Goal: Browse casually: Explore the website without a specific task or goal

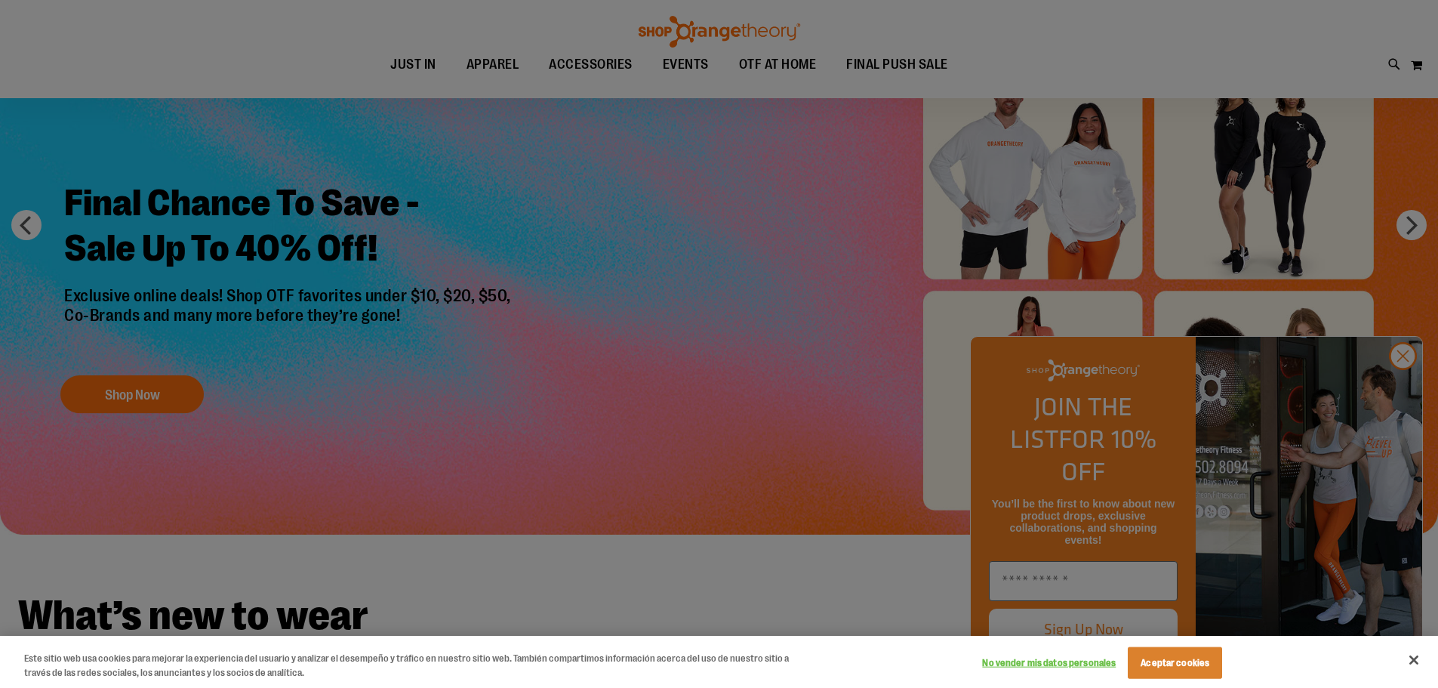
scroll to position [226, 0]
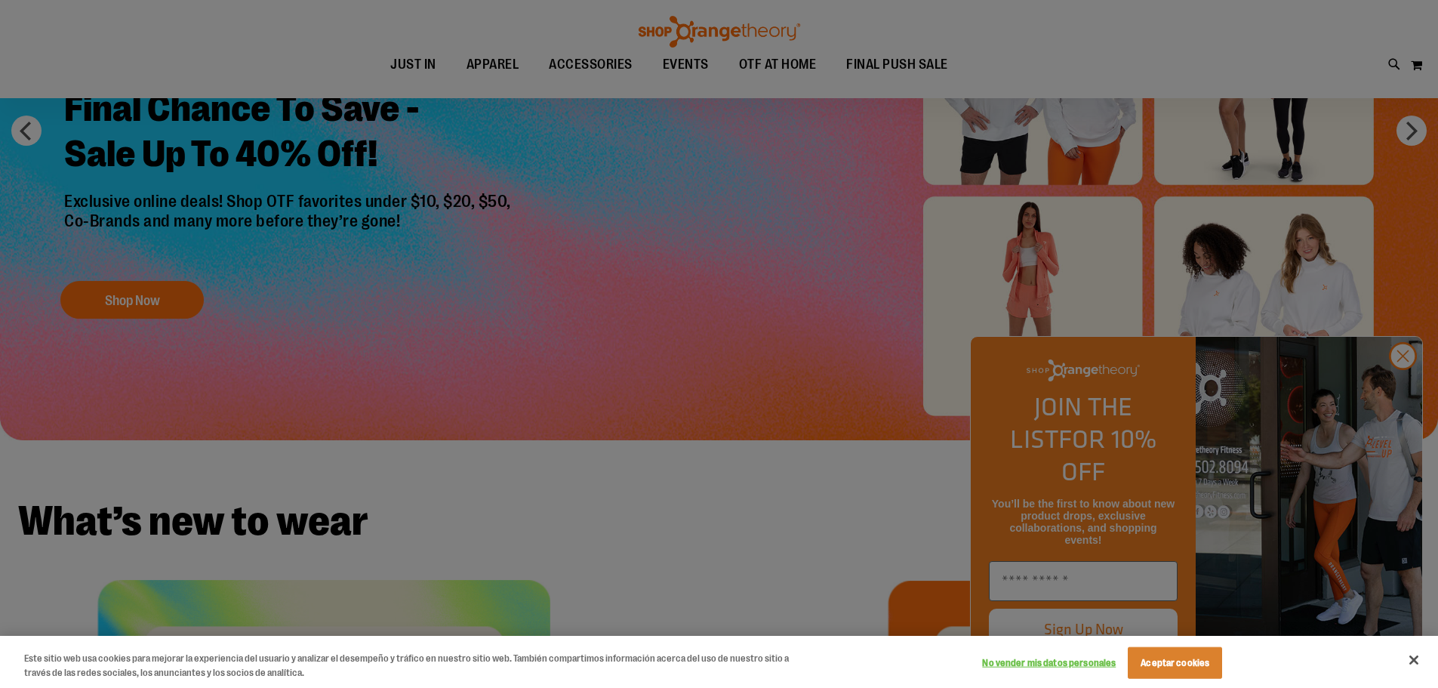
click at [1086, 581] on div at bounding box center [719, 344] width 1438 height 688
click at [1404, 393] on div at bounding box center [719, 344] width 1438 height 688
click at [861, 281] on div at bounding box center [719, 344] width 1438 height 688
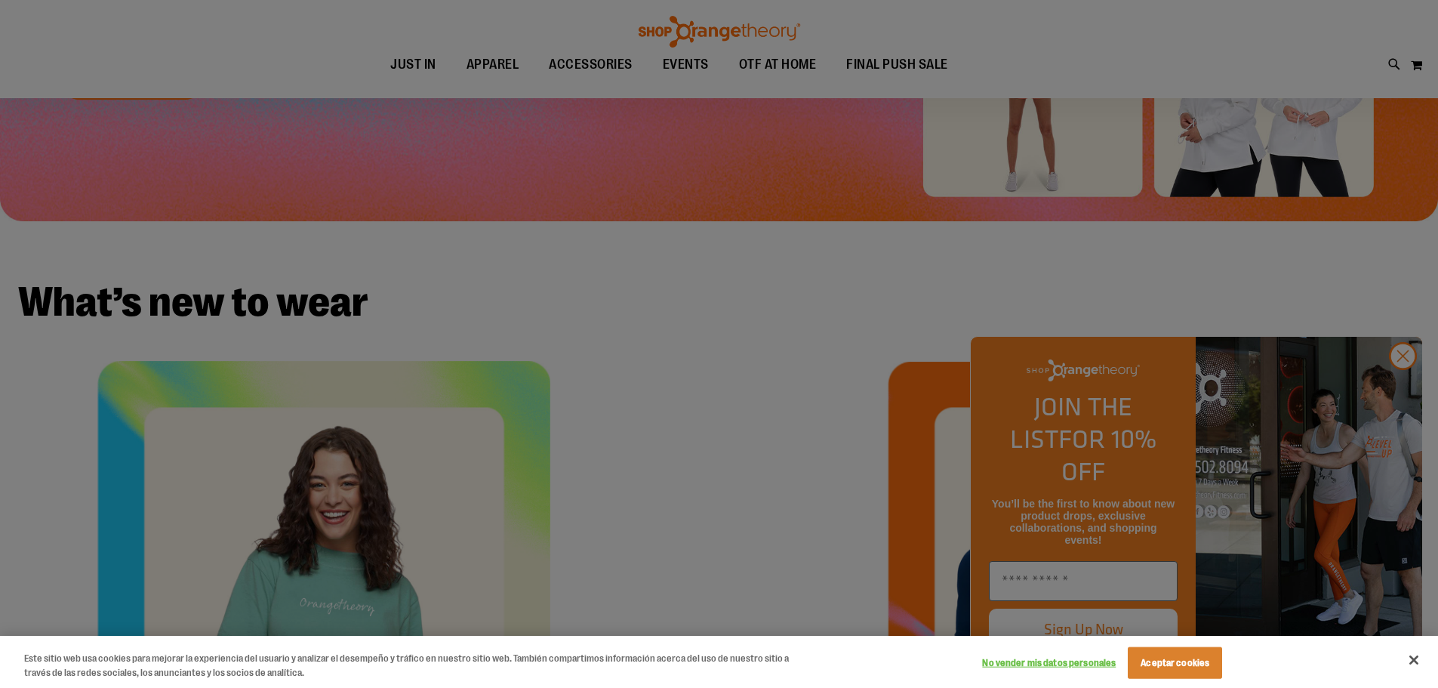
scroll to position [0, 0]
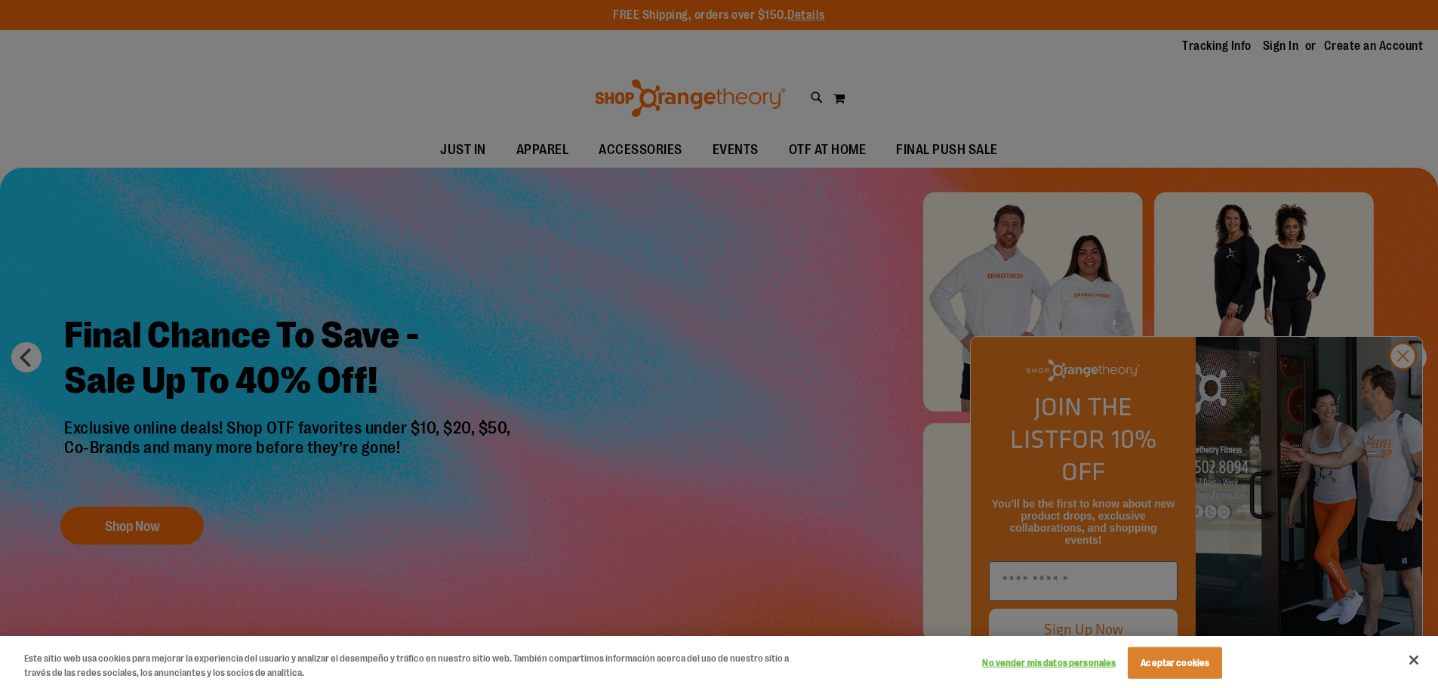
click at [670, 331] on div at bounding box center [719, 344] width 1438 height 688
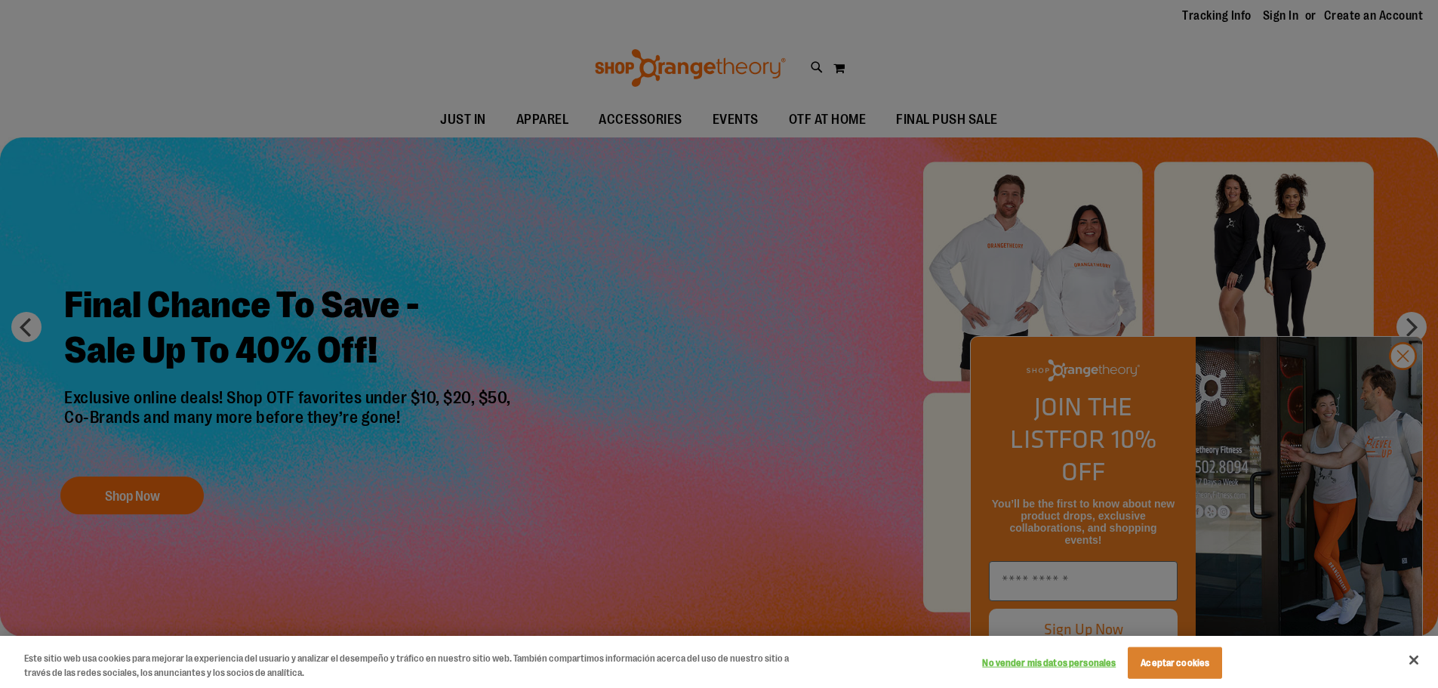
scroll to position [75, 0]
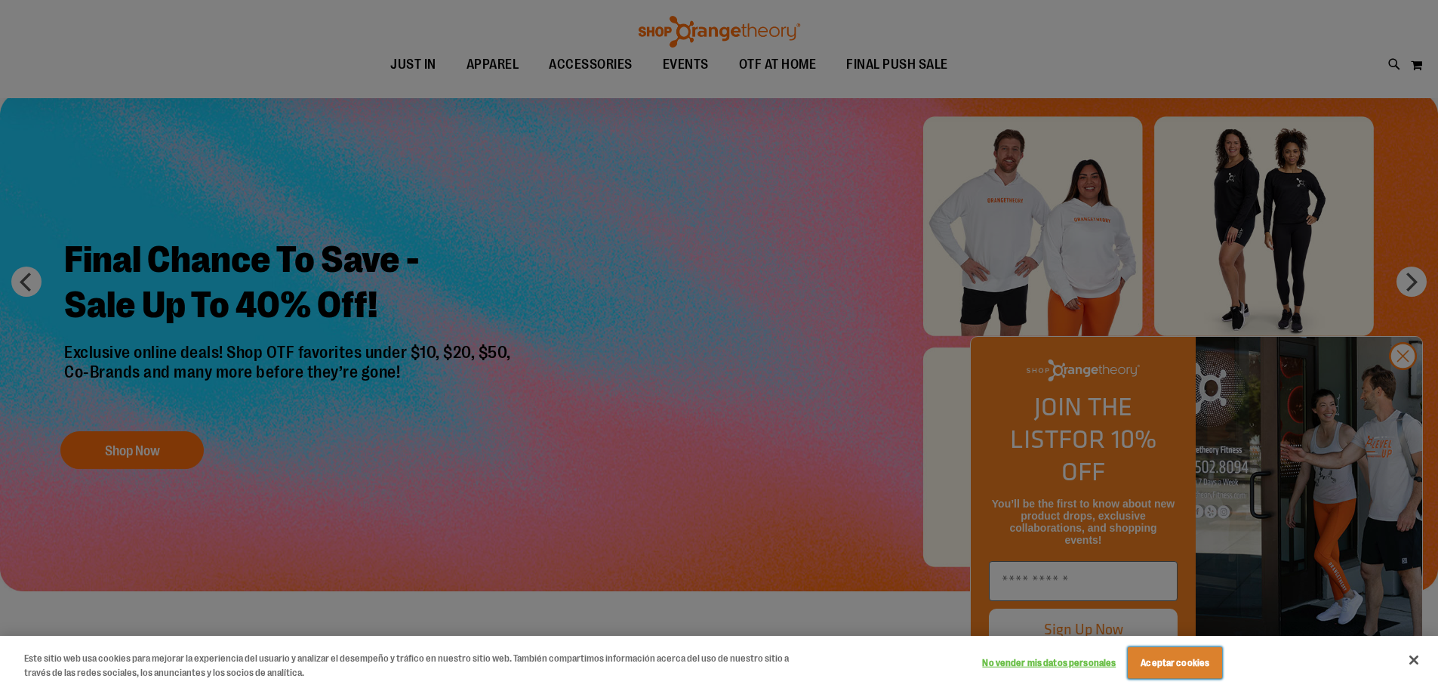
click at [1161, 660] on button "Aceptar cookies" at bounding box center [1175, 663] width 94 height 32
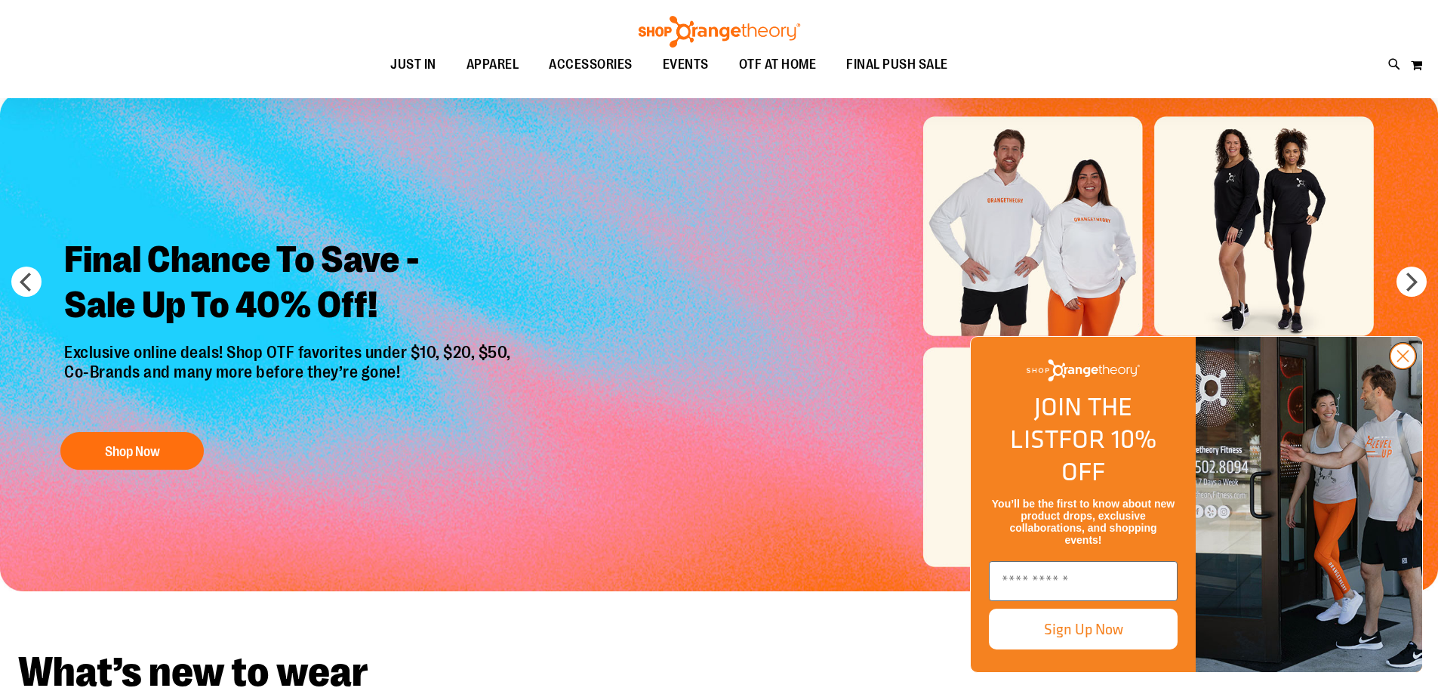
click at [1402, 362] on icon "Close dialog" at bounding box center [1403, 356] width 11 height 11
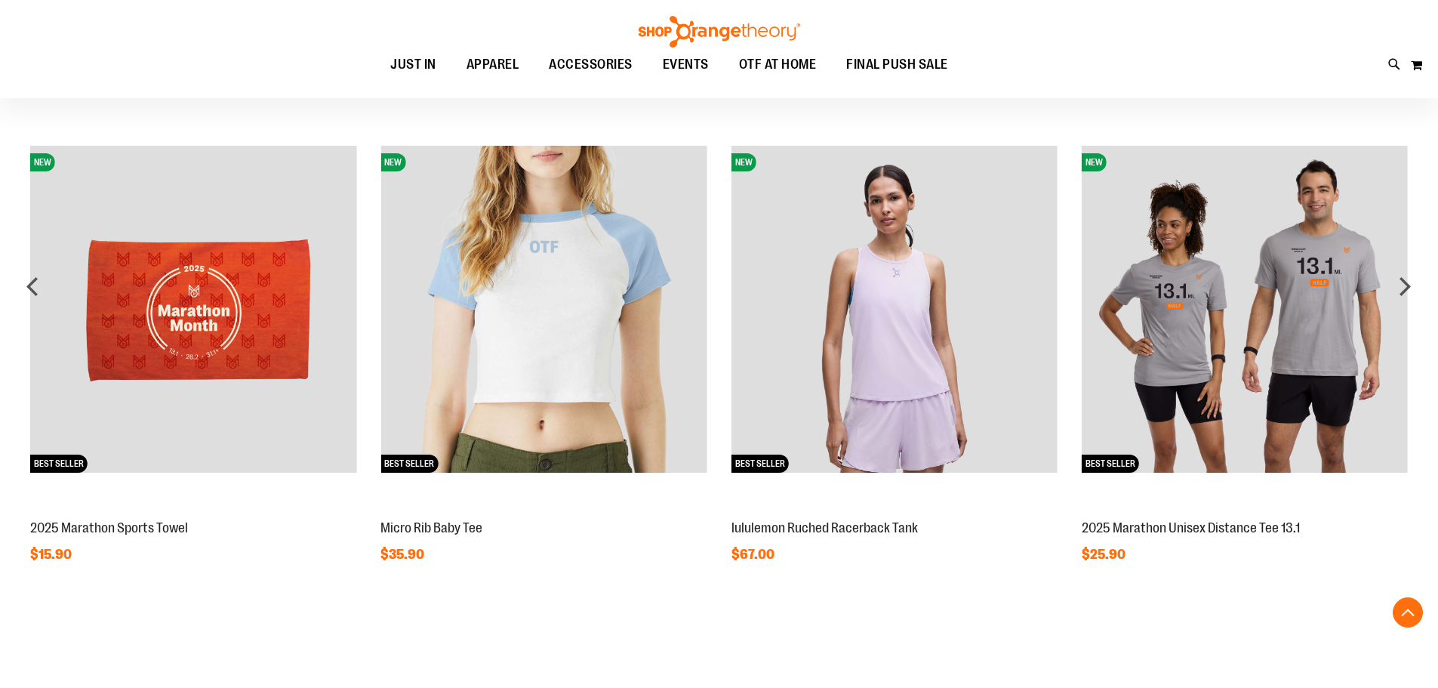
scroll to position [1300, 0]
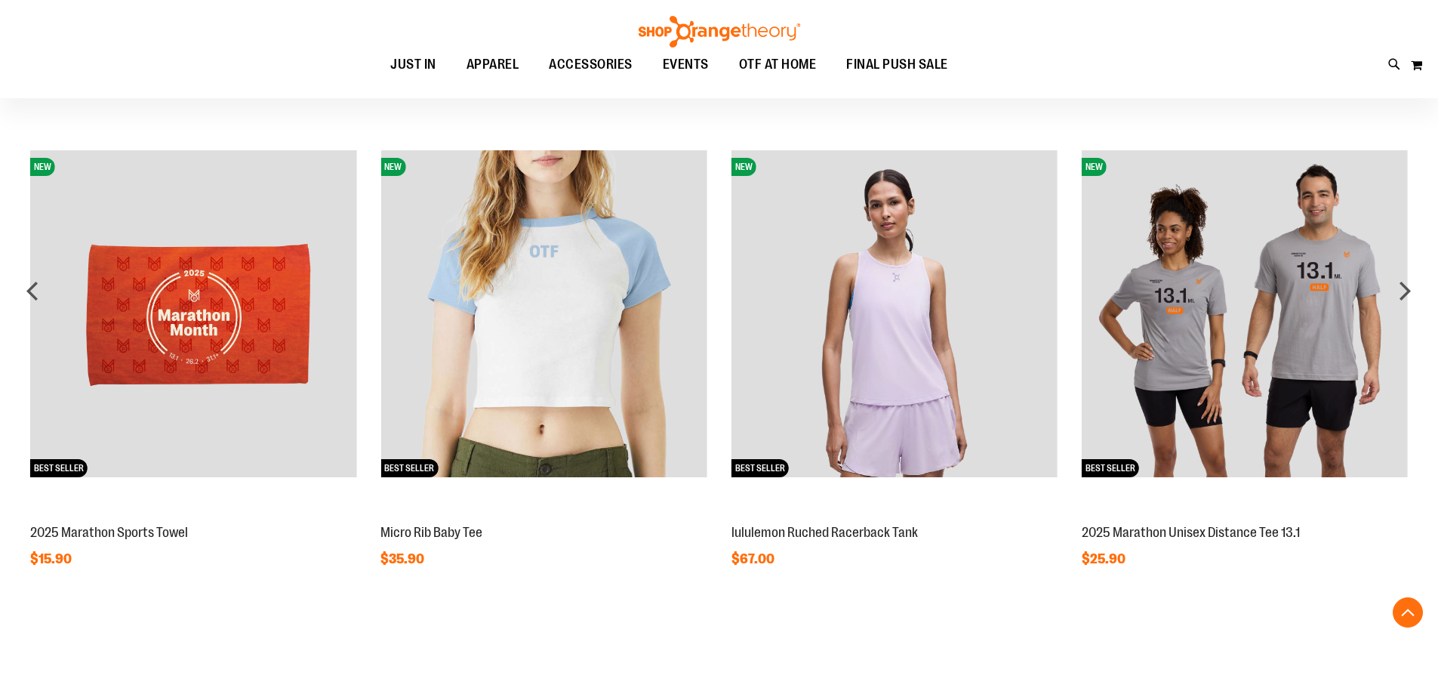
click at [1273, 306] on img at bounding box center [1245, 313] width 326 height 326
click at [1403, 291] on div "next" at bounding box center [1405, 291] width 30 height 30
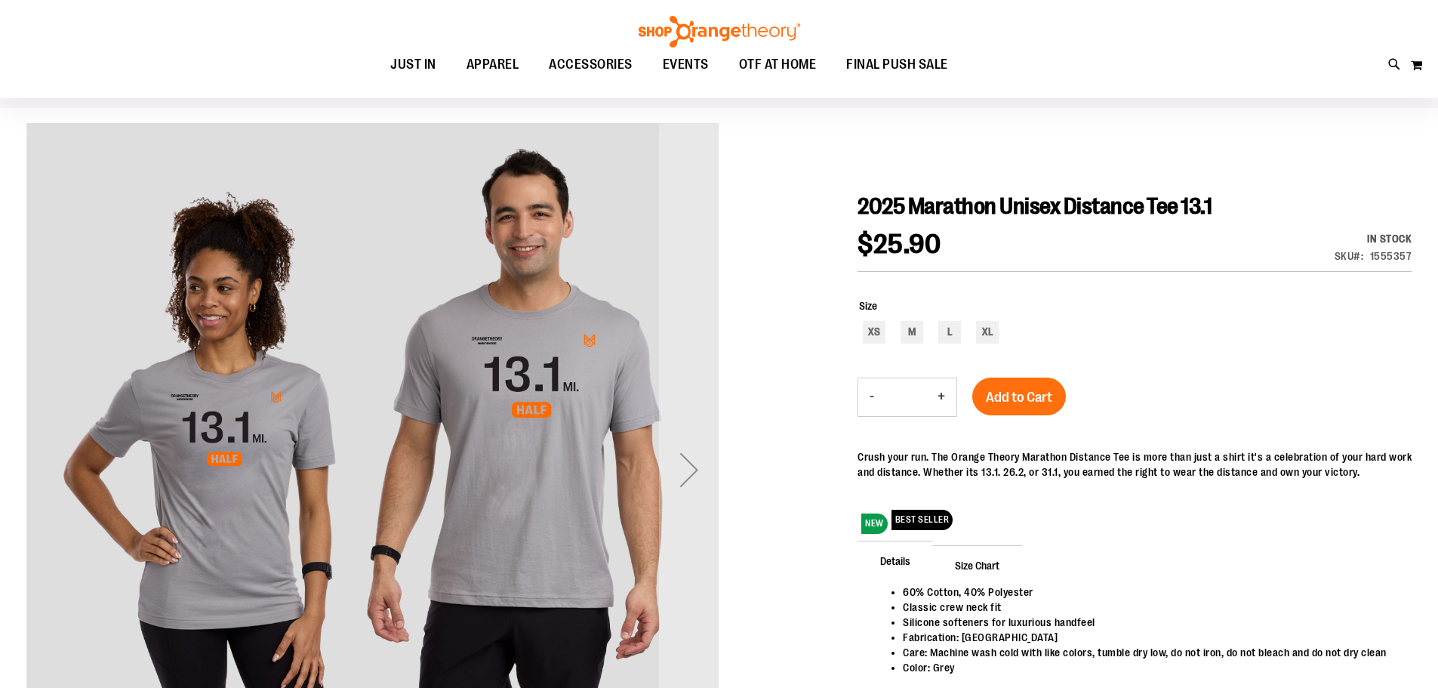
scroll to position [150, 0]
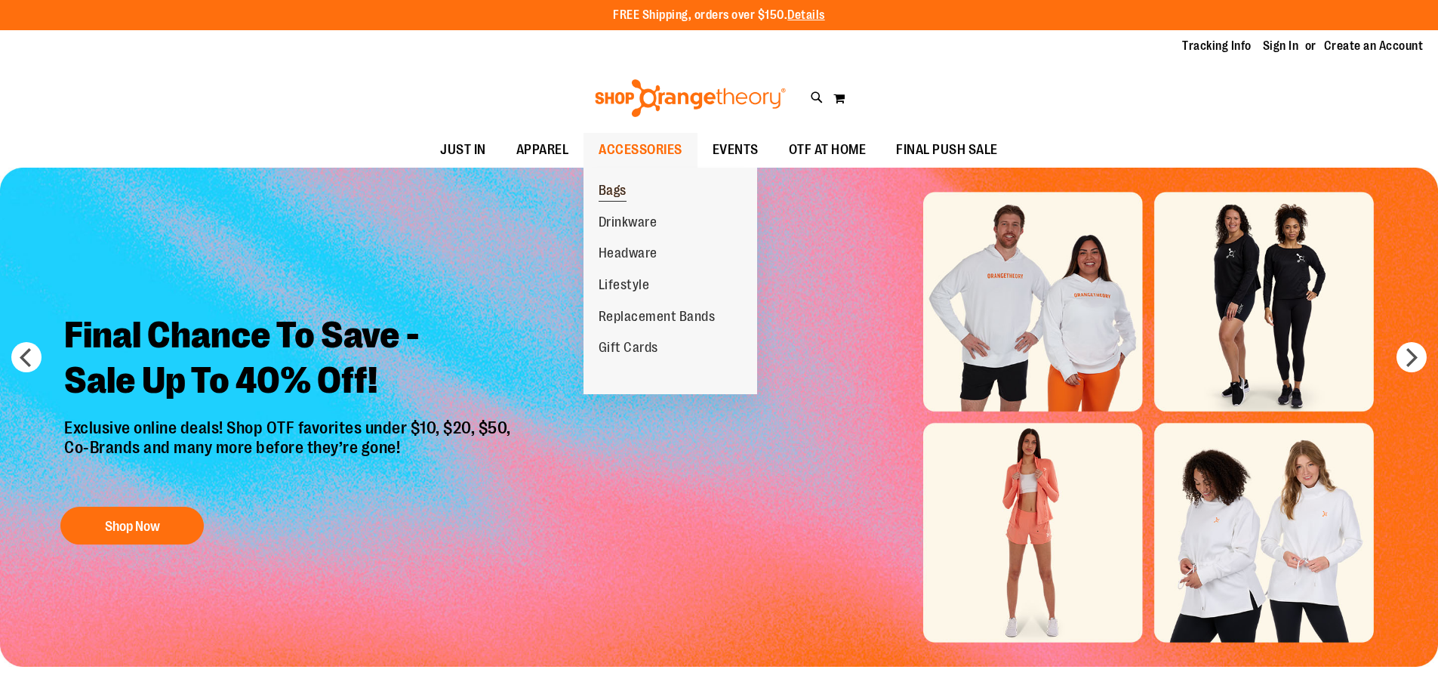
click at [627, 186] on span "Bags" at bounding box center [613, 192] width 28 height 19
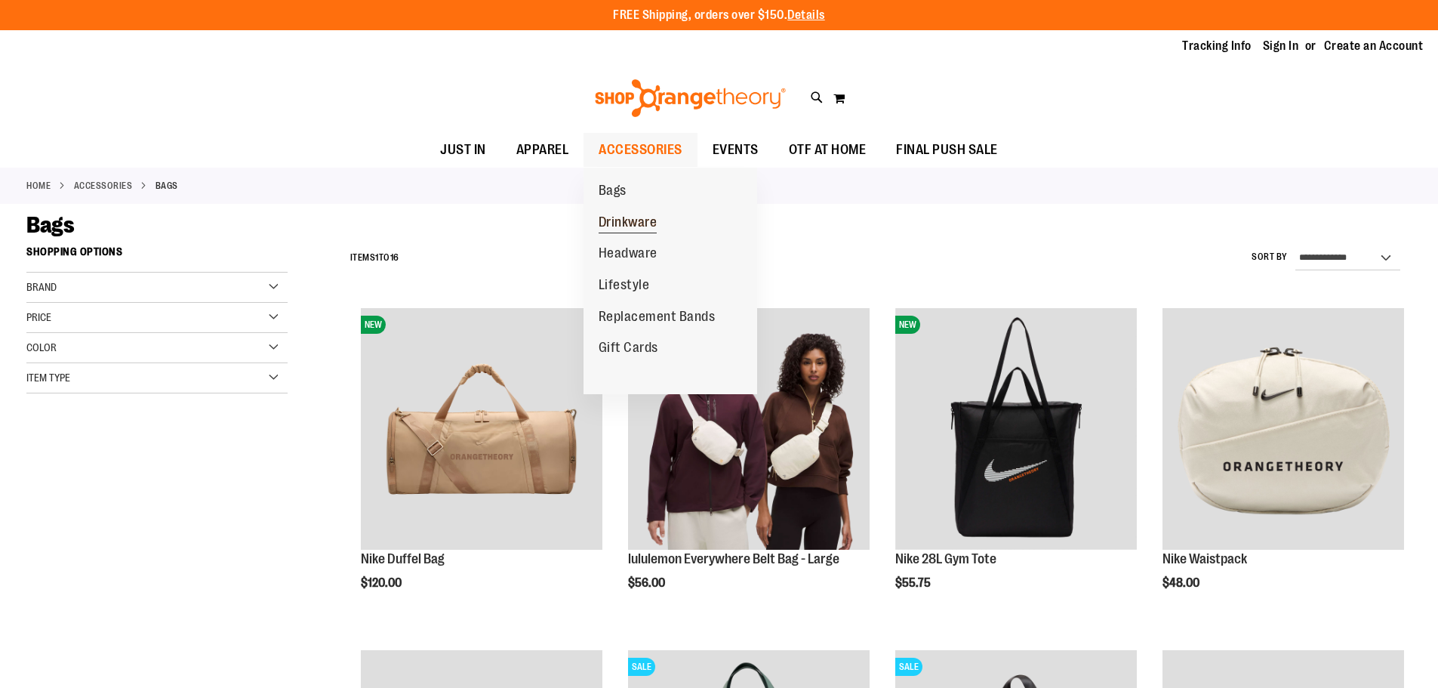
click at [621, 219] on span "Drinkware" at bounding box center [628, 223] width 59 height 19
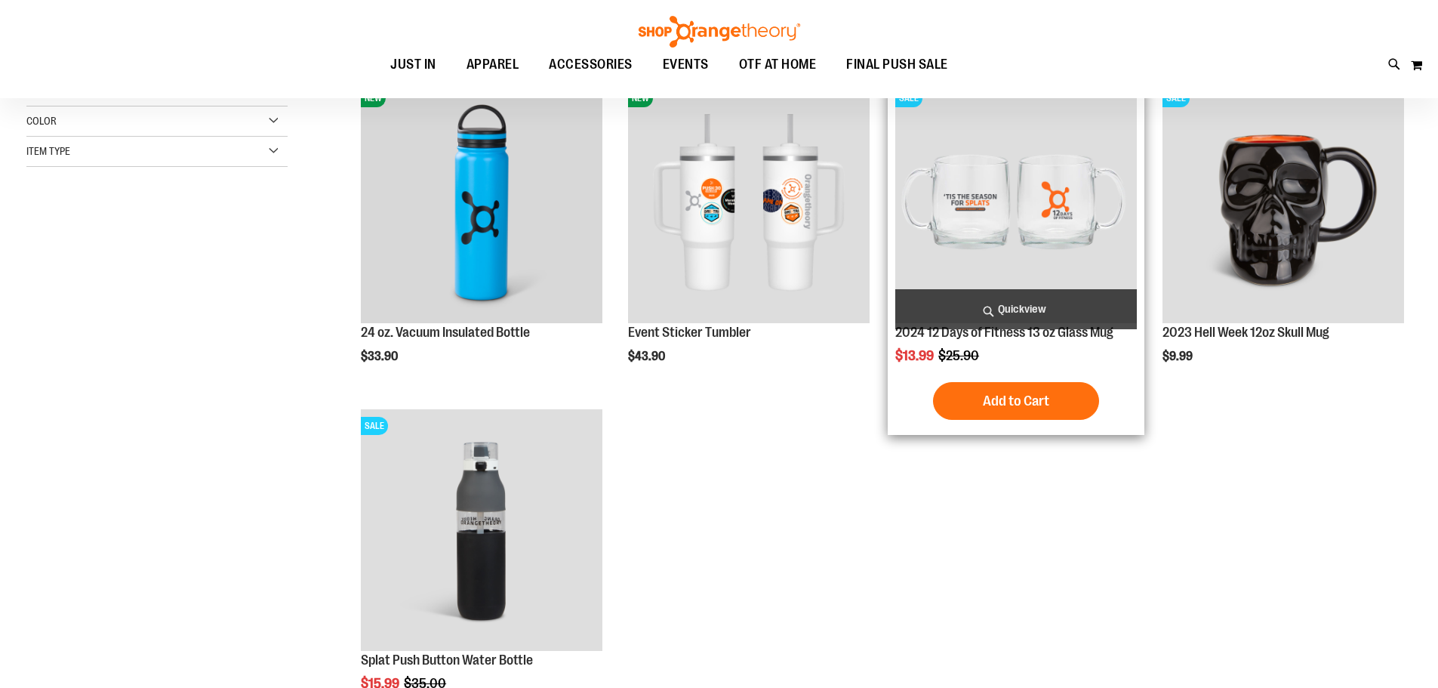
scroll to position [150, 0]
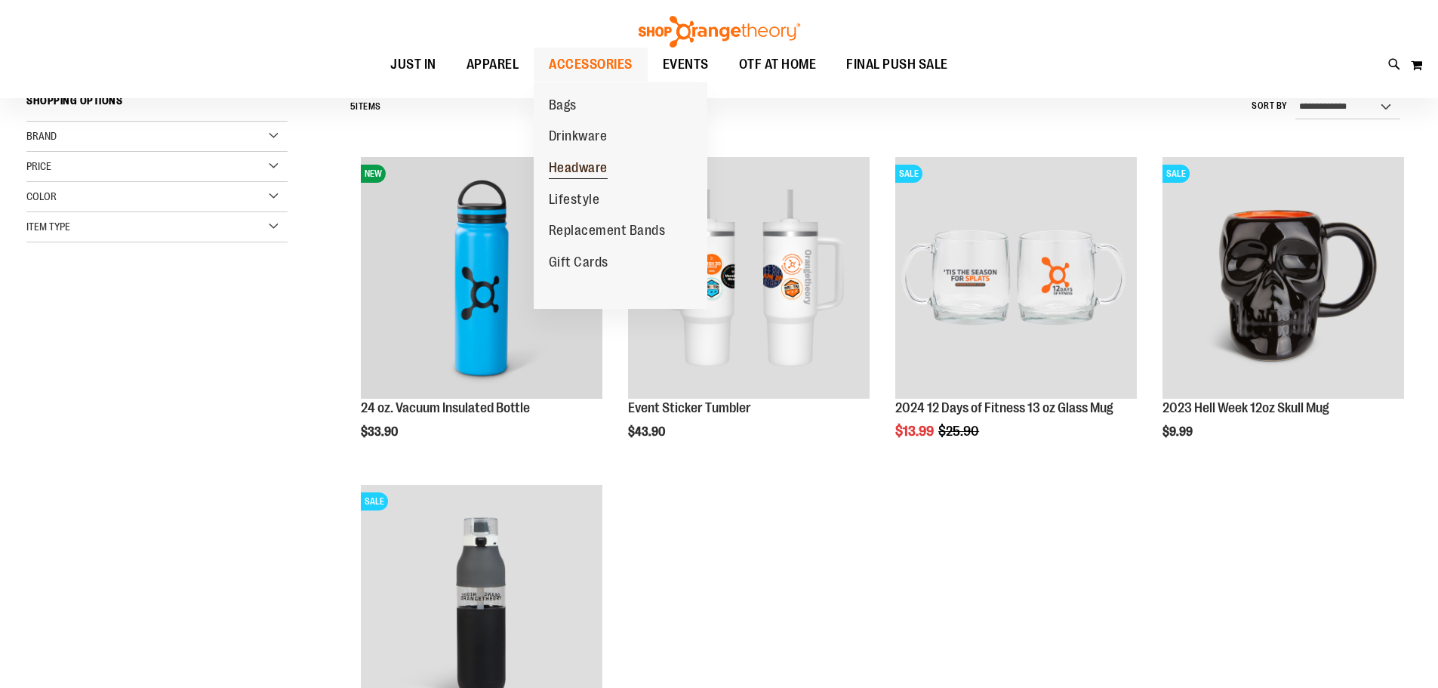
click at [580, 162] on span "Headware" at bounding box center [578, 169] width 59 height 19
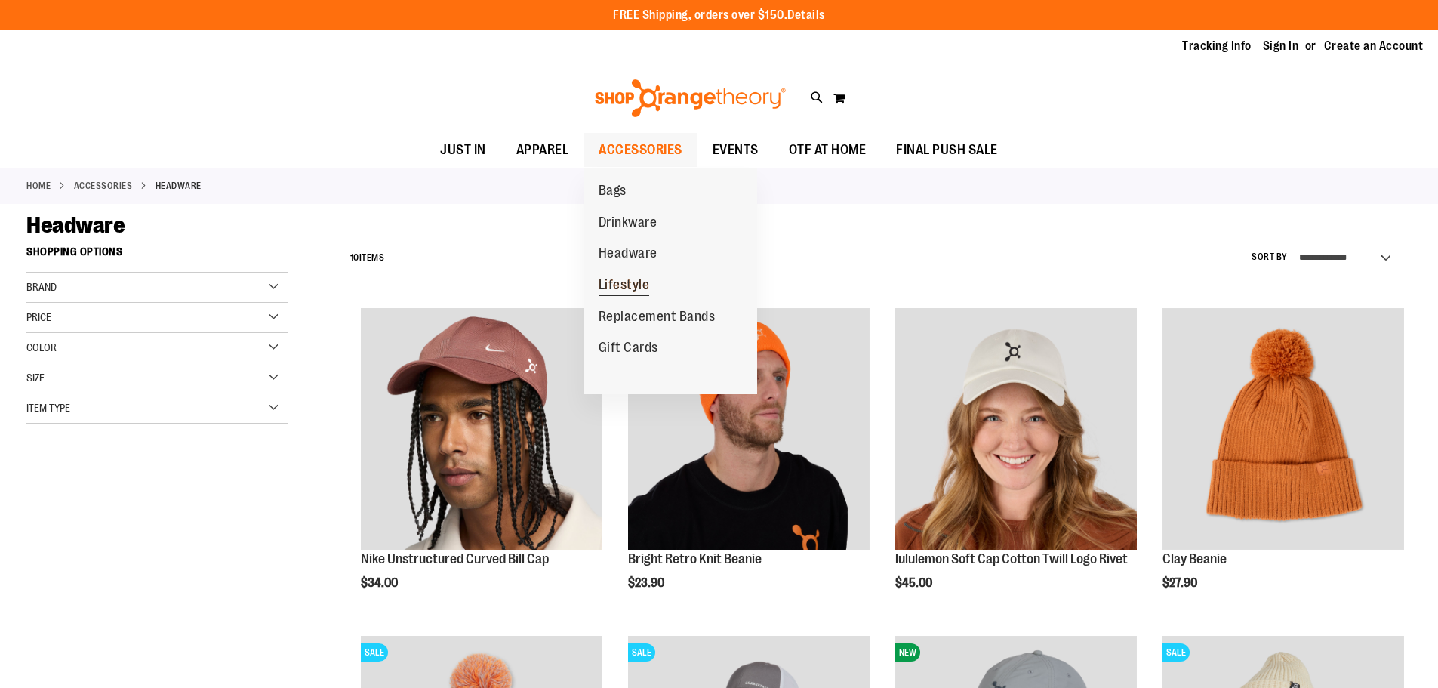
click at [636, 285] on span "Lifestyle" at bounding box center [624, 286] width 51 height 19
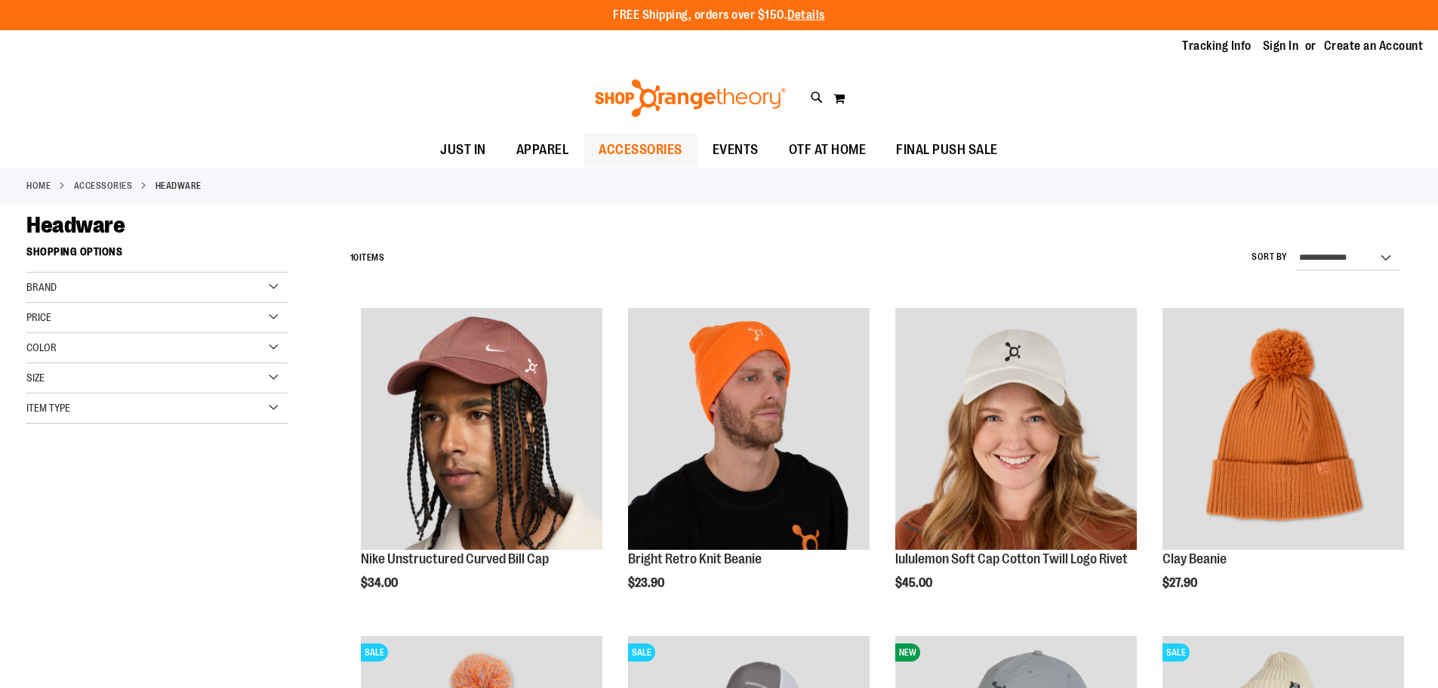
scroll to position [50, 0]
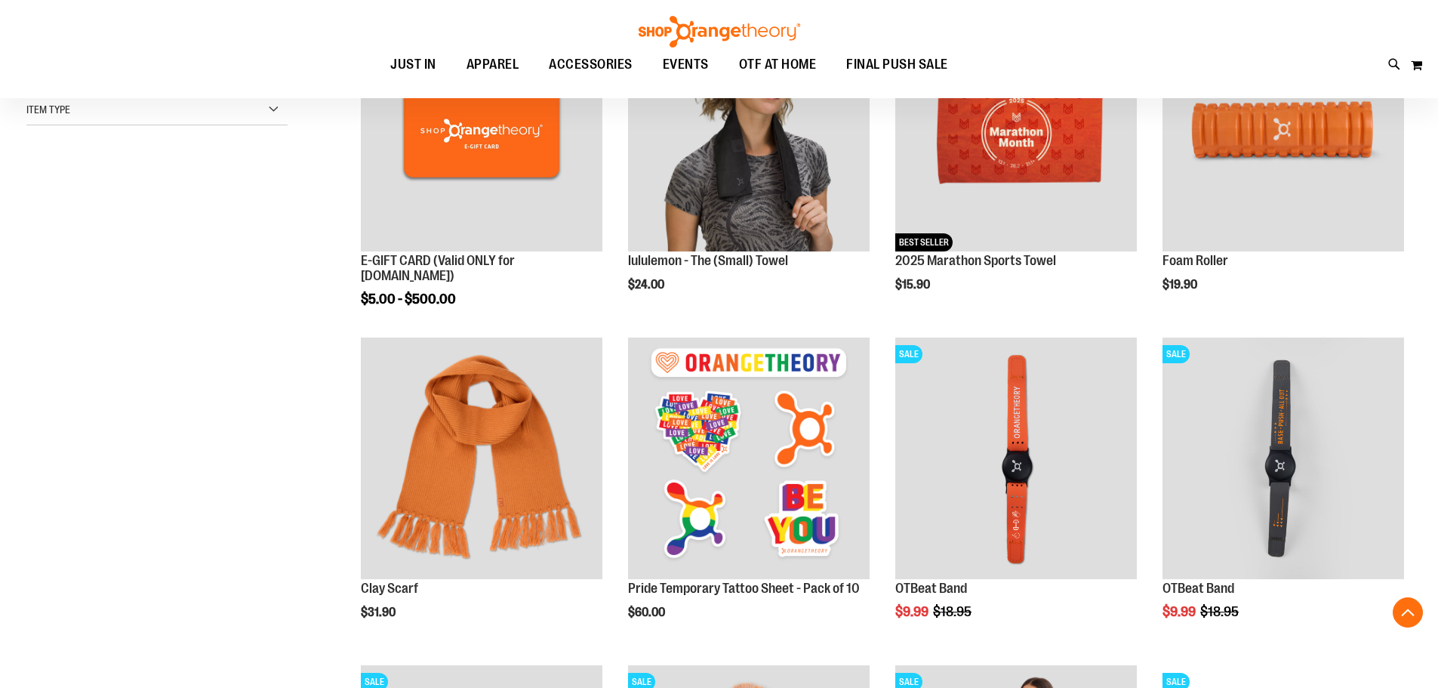
scroll to position [301, 0]
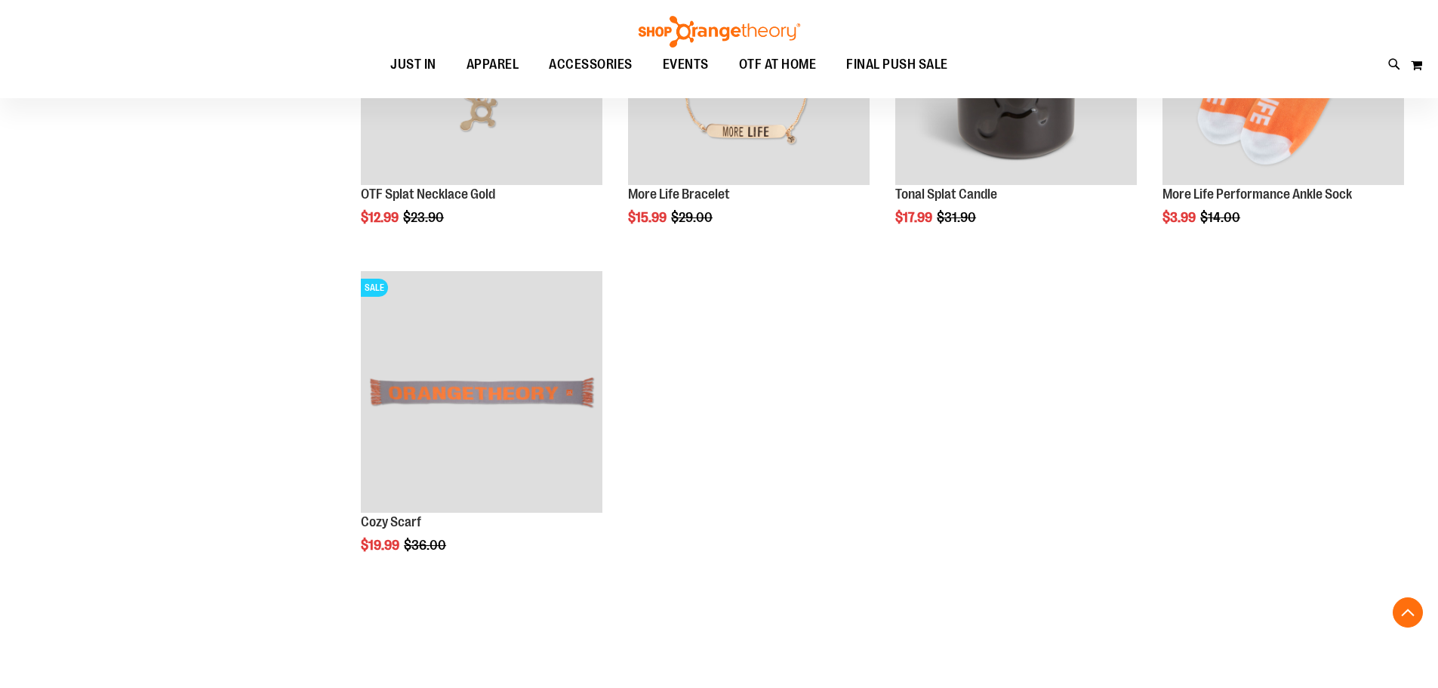
scroll to position [1358, 0]
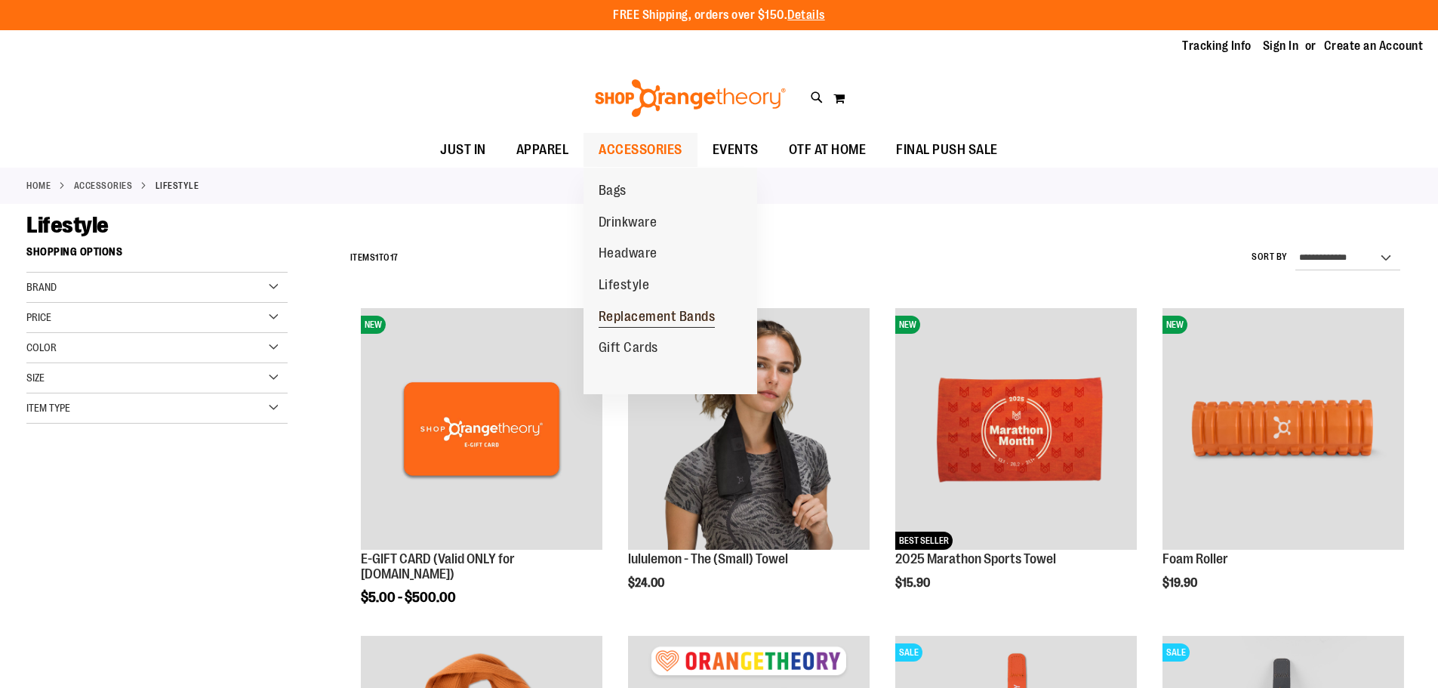
click at [621, 319] on span "Replacement Bands" at bounding box center [657, 318] width 117 height 19
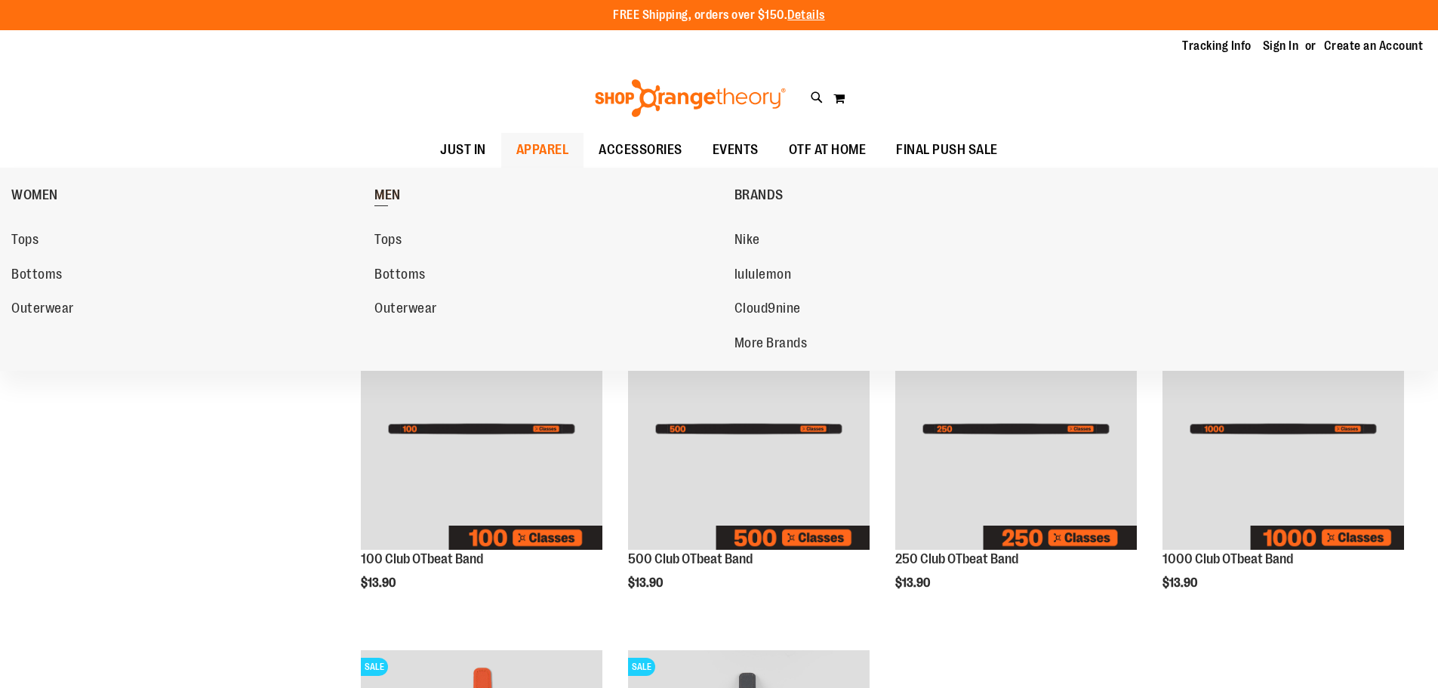
click at [393, 197] on span "MEN" at bounding box center [387, 196] width 26 height 19
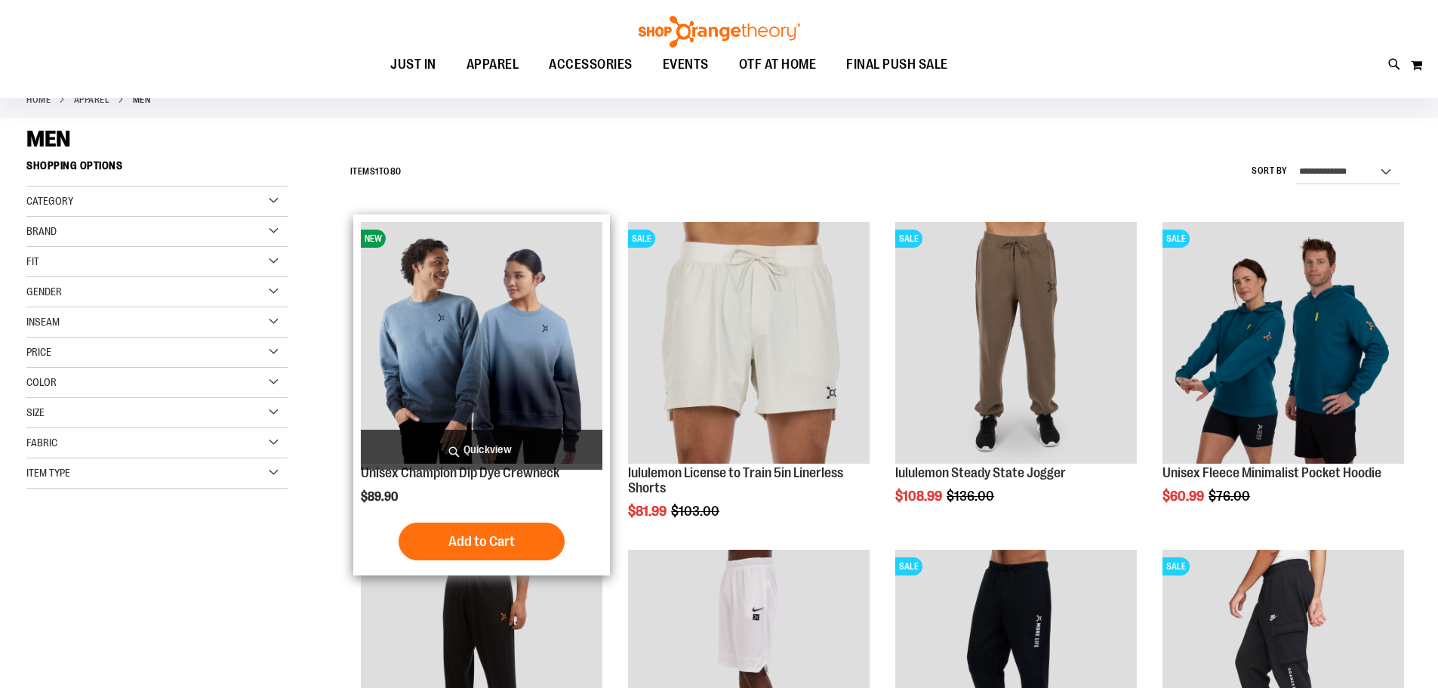
scroll to position [150, 0]
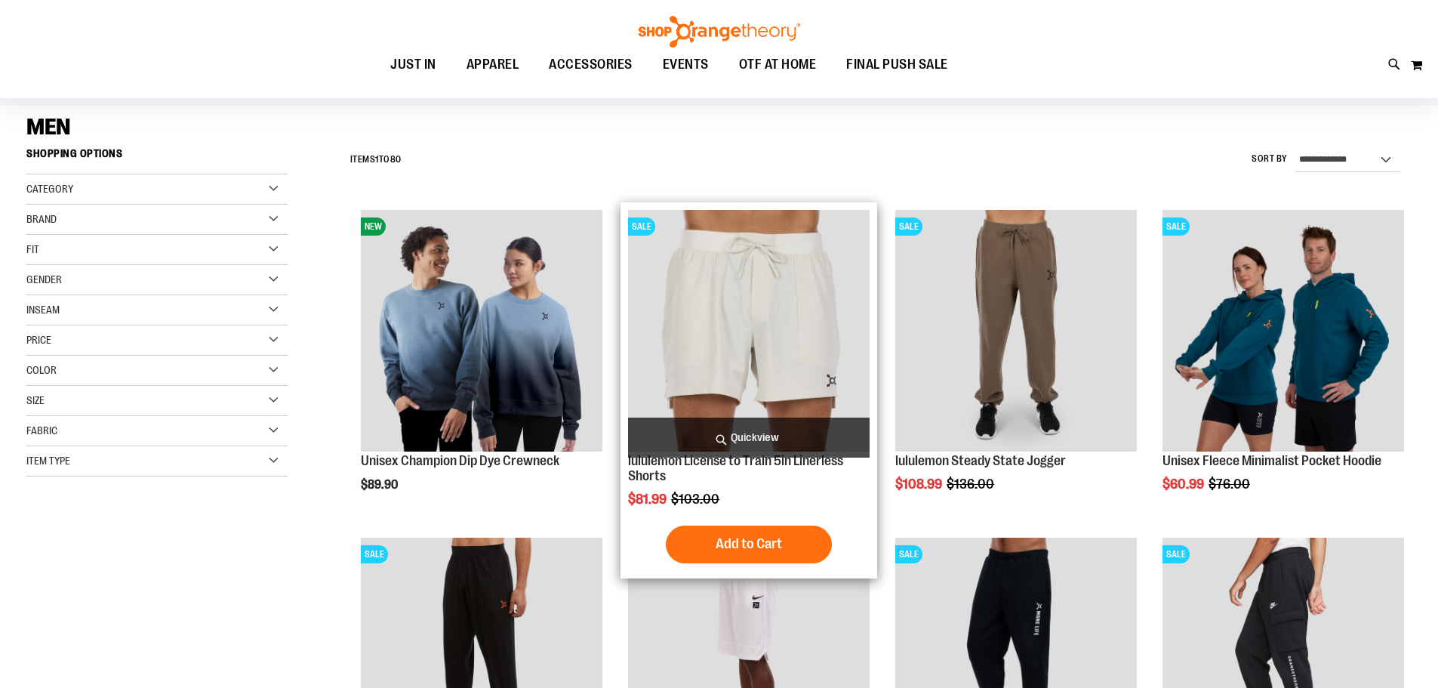
scroll to position [75, 0]
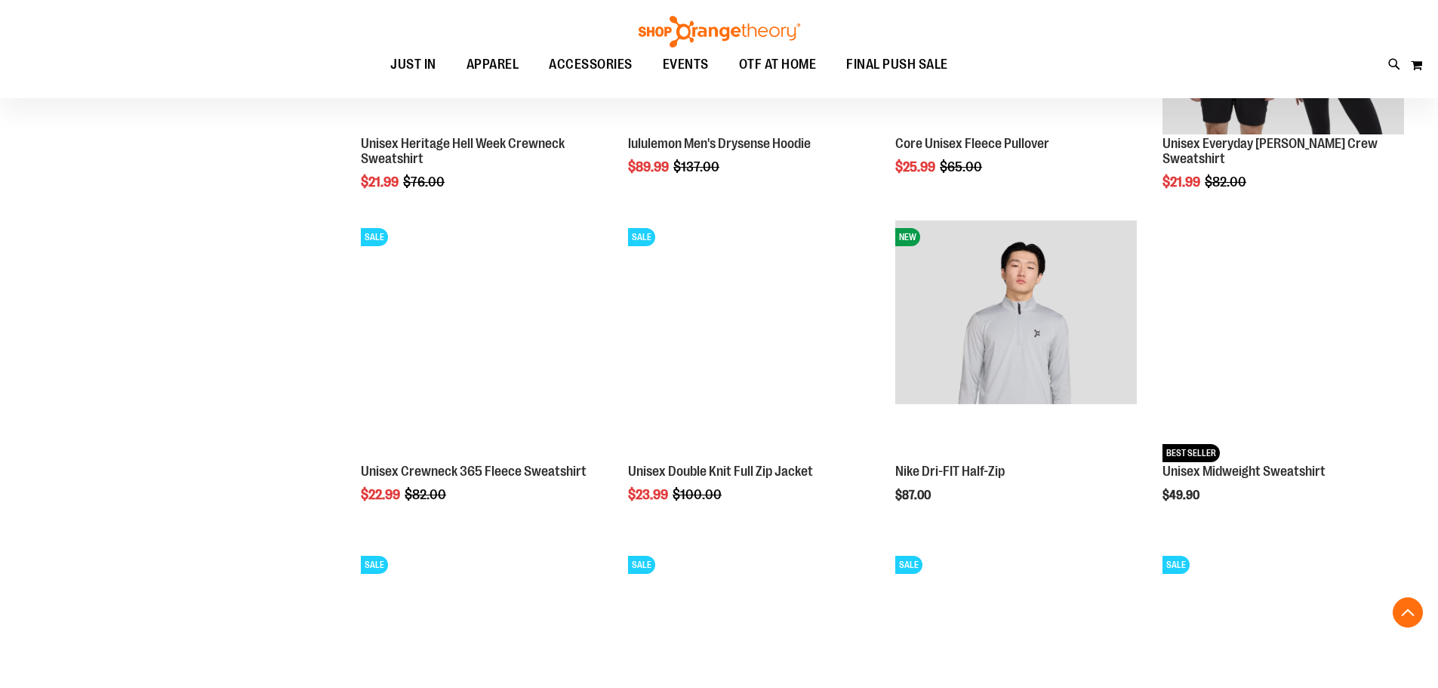
scroll to position [1433, 0]
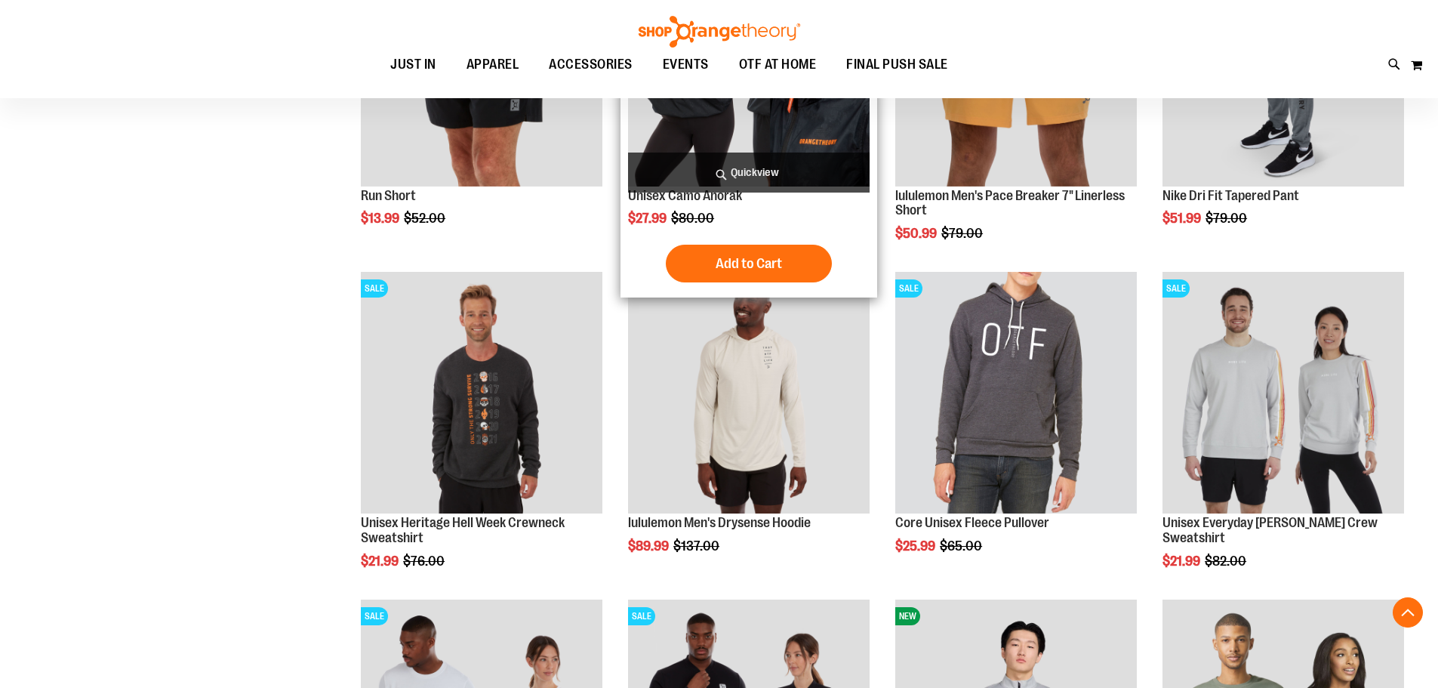
scroll to position [981, 0]
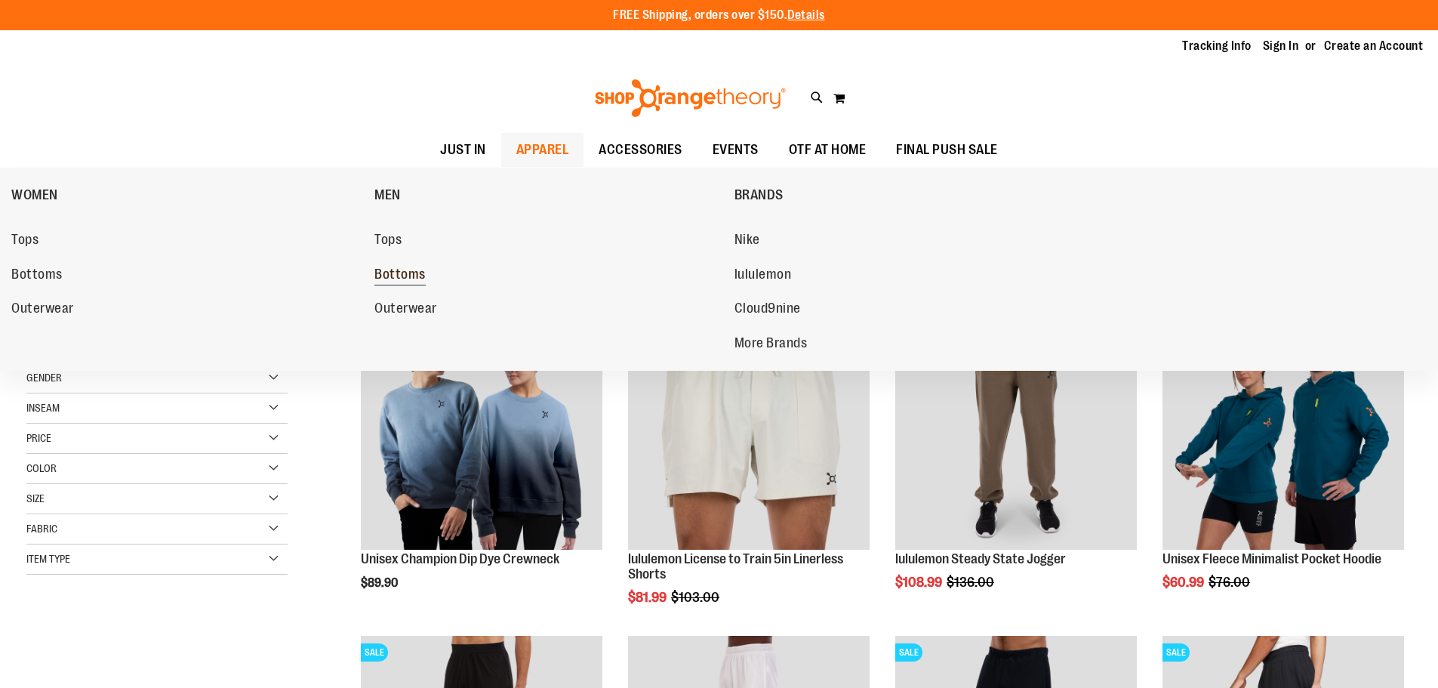
click at [386, 271] on span "Bottoms" at bounding box center [399, 275] width 51 height 19
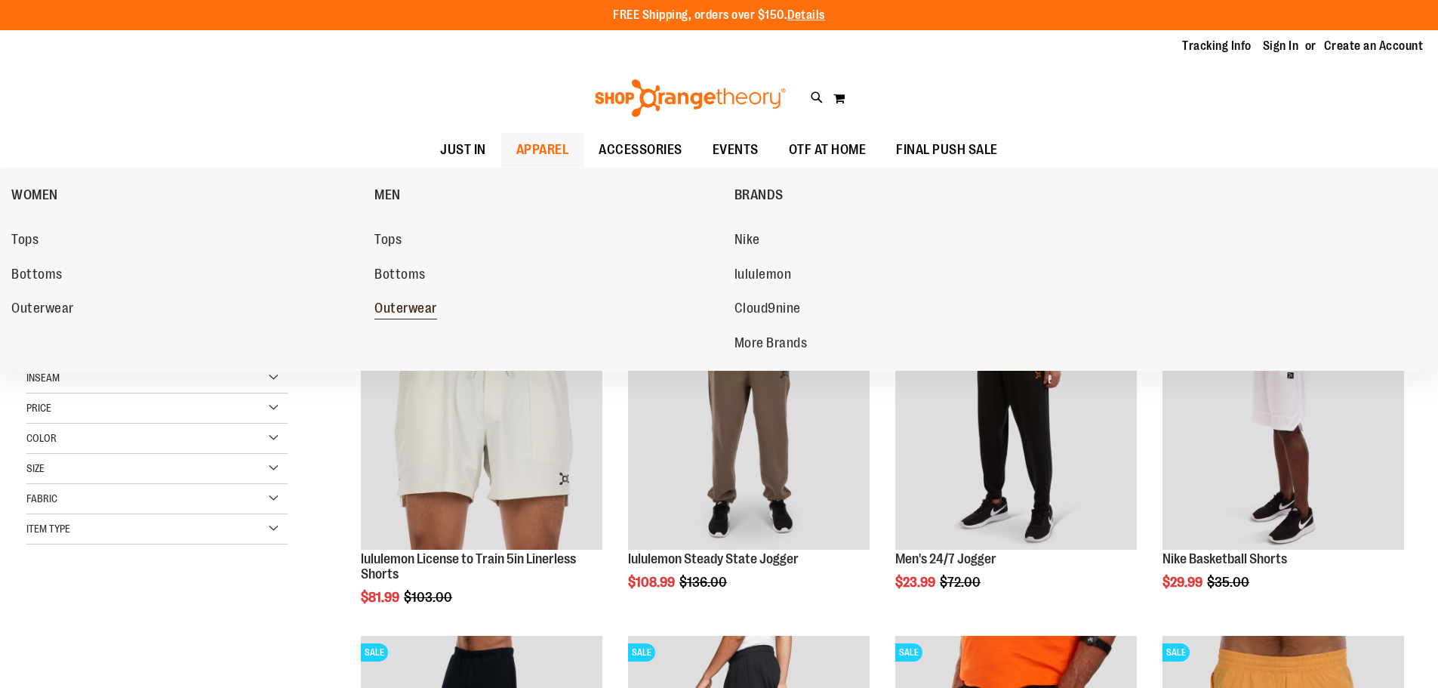
click at [402, 306] on span "Outerwear" at bounding box center [405, 309] width 63 height 19
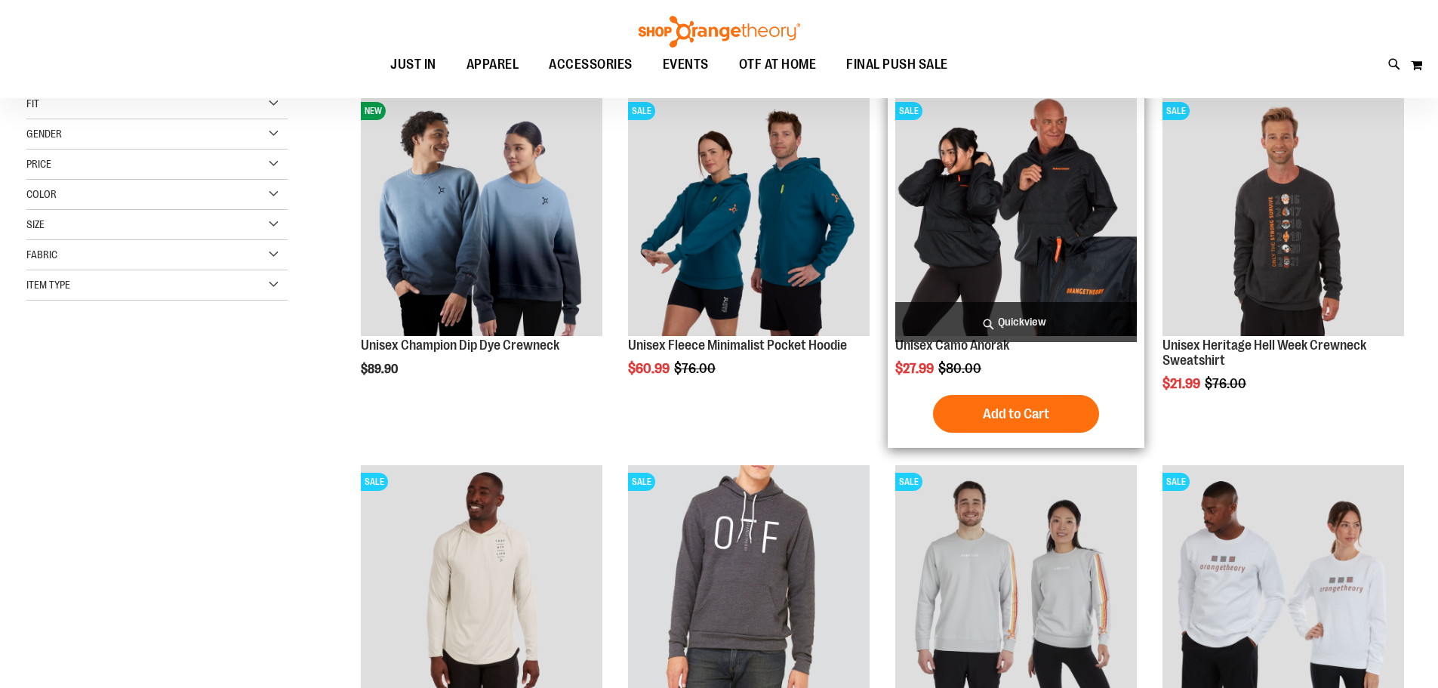
scroll to position [226, 0]
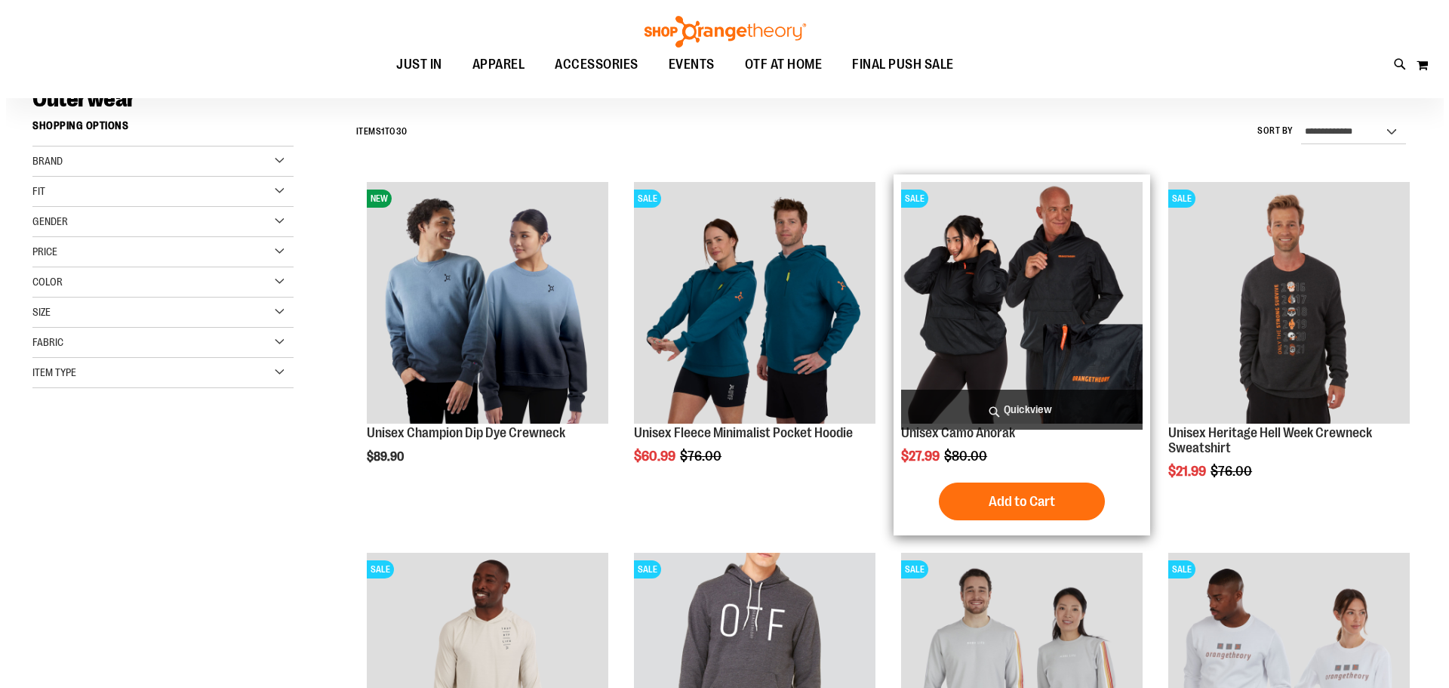
scroll to position [75, 0]
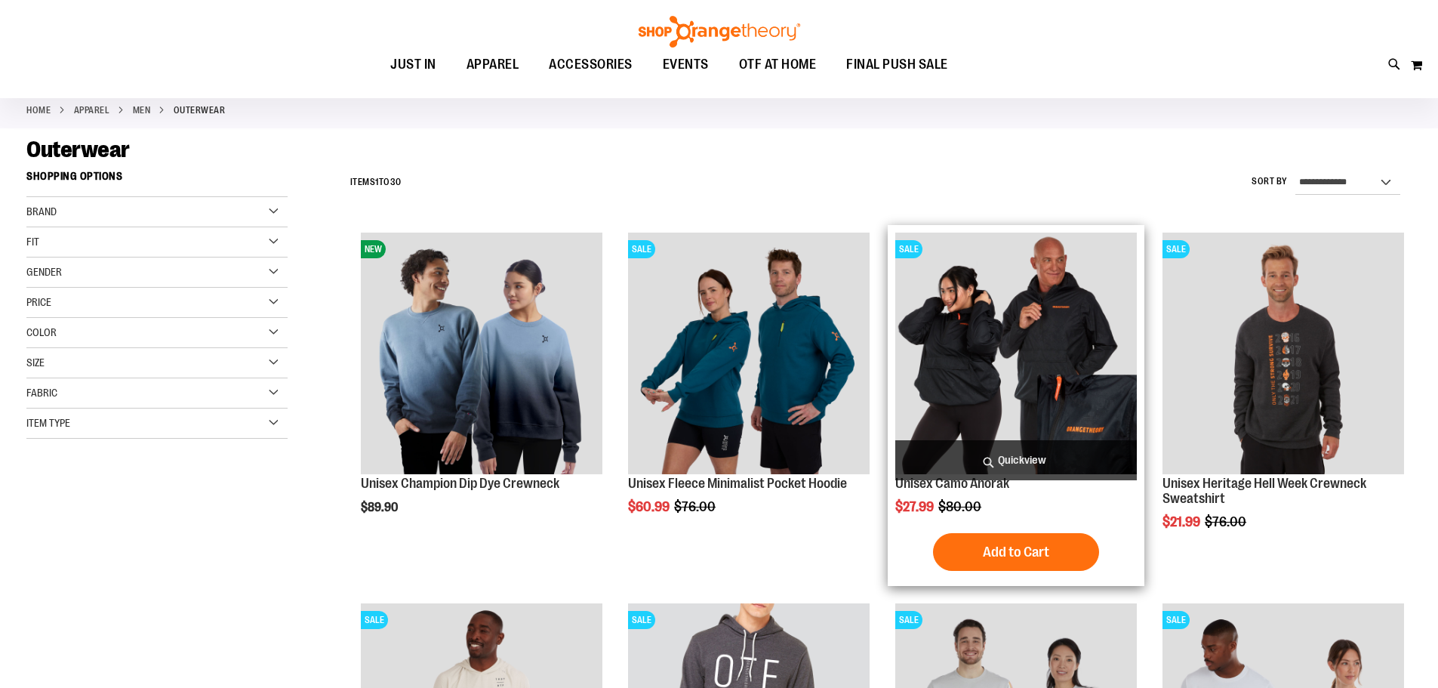
click at [984, 351] on img "product" at bounding box center [1016, 353] width 242 height 242
click at [1003, 456] on span "Quickview" at bounding box center [1016, 460] width 242 height 40
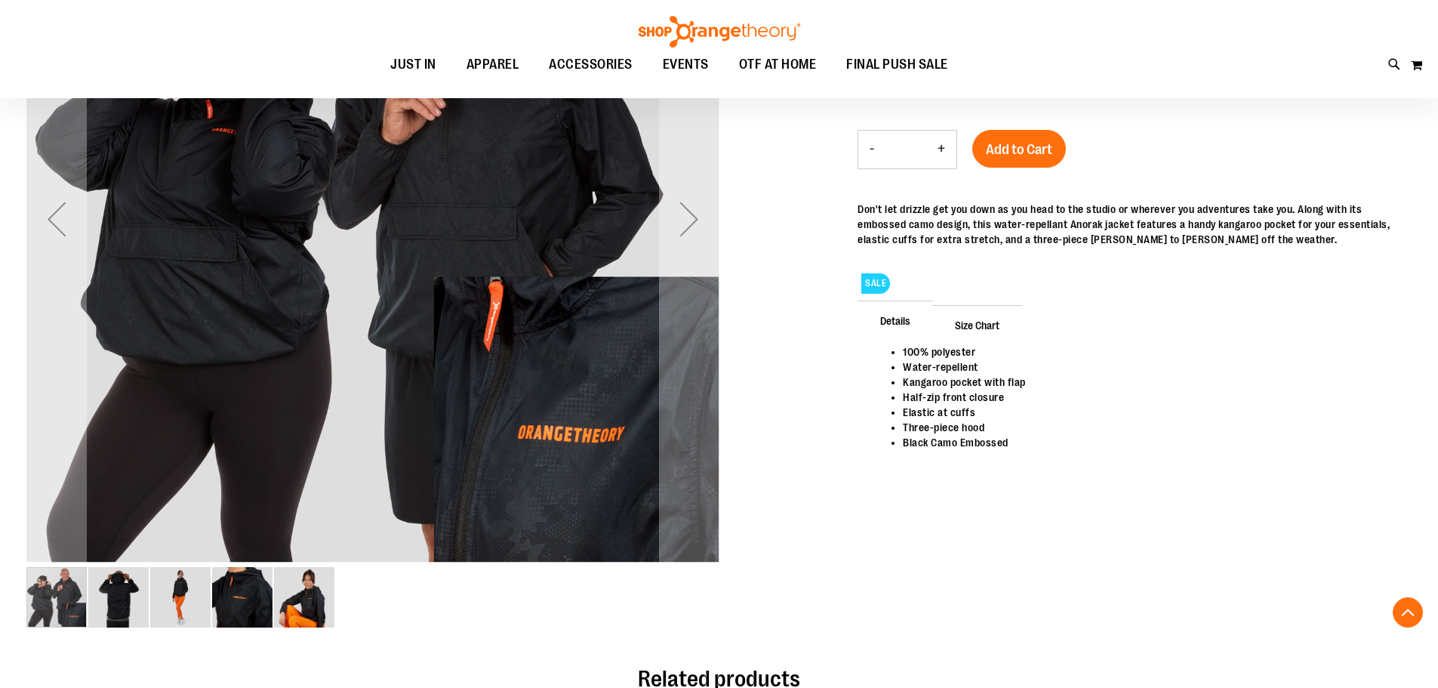
scroll to position [376, 0]
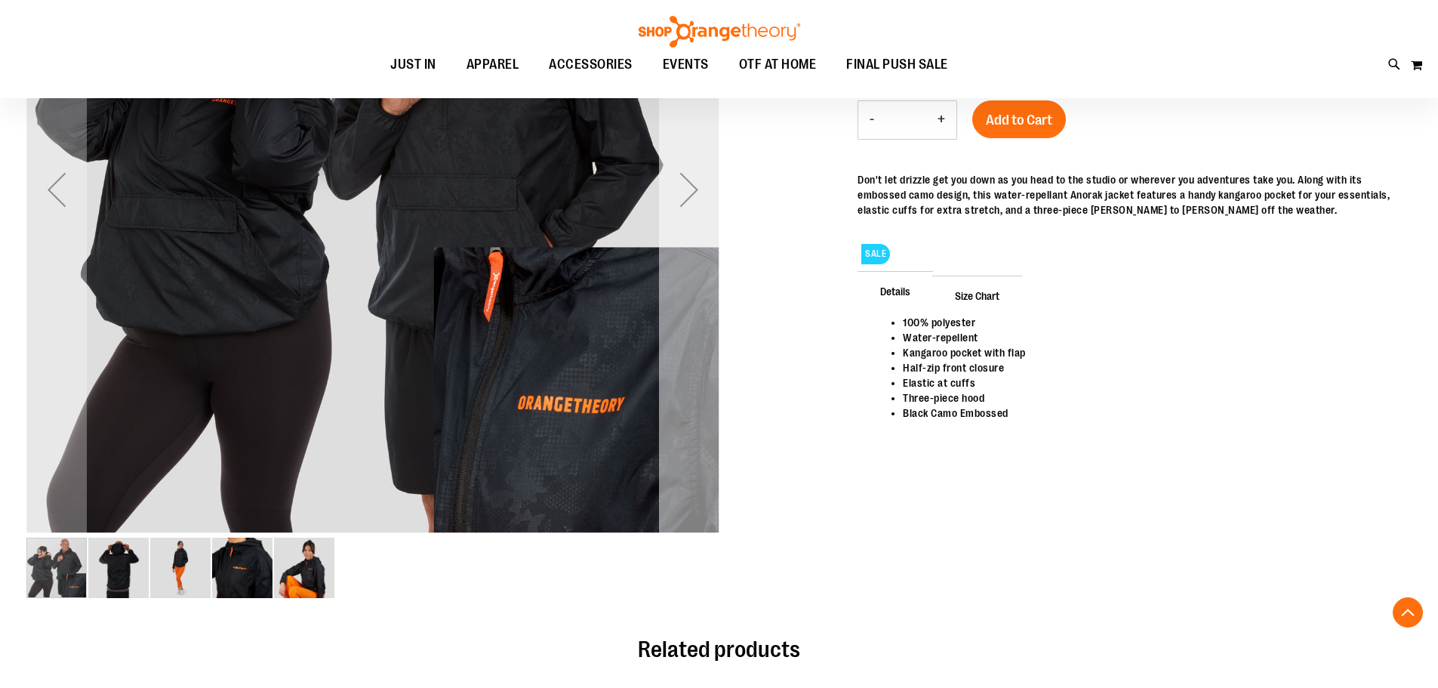
click at [686, 197] on div "Next" at bounding box center [689, 189] width 60 height 60
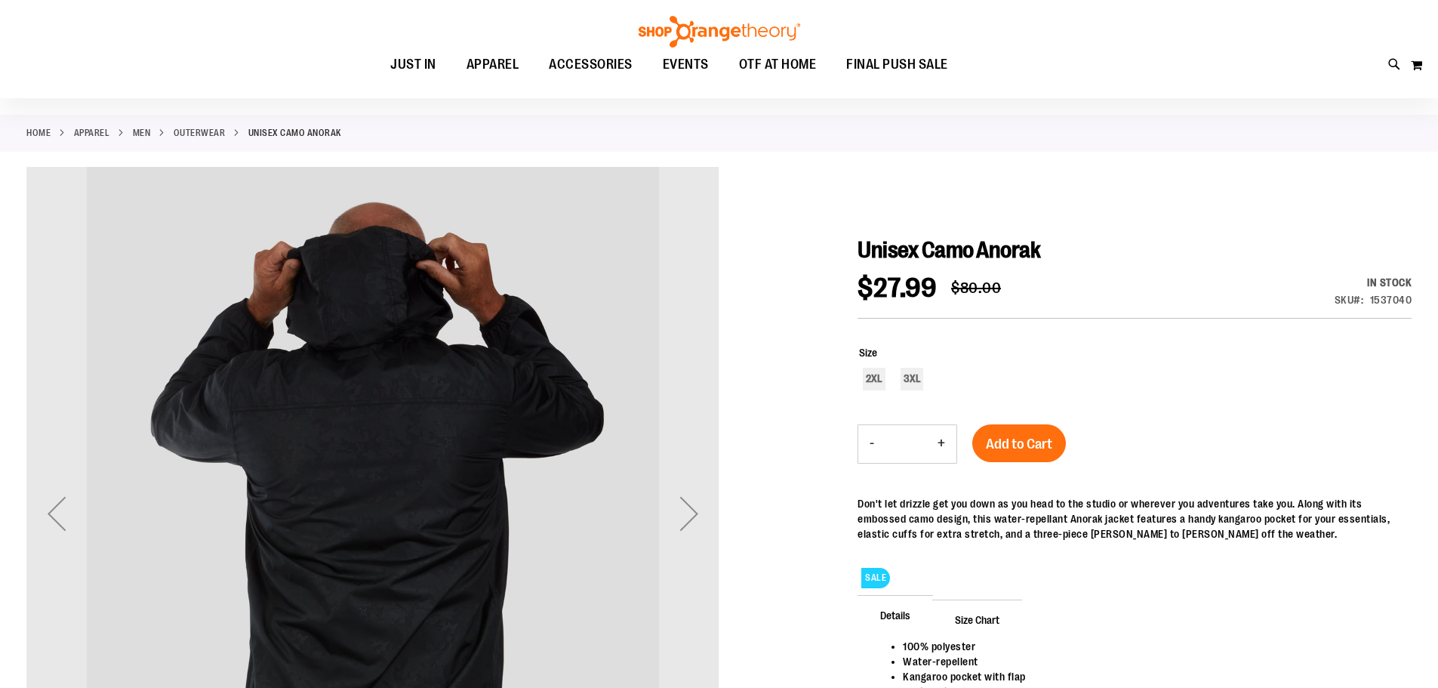
scroll to position [75, 0]
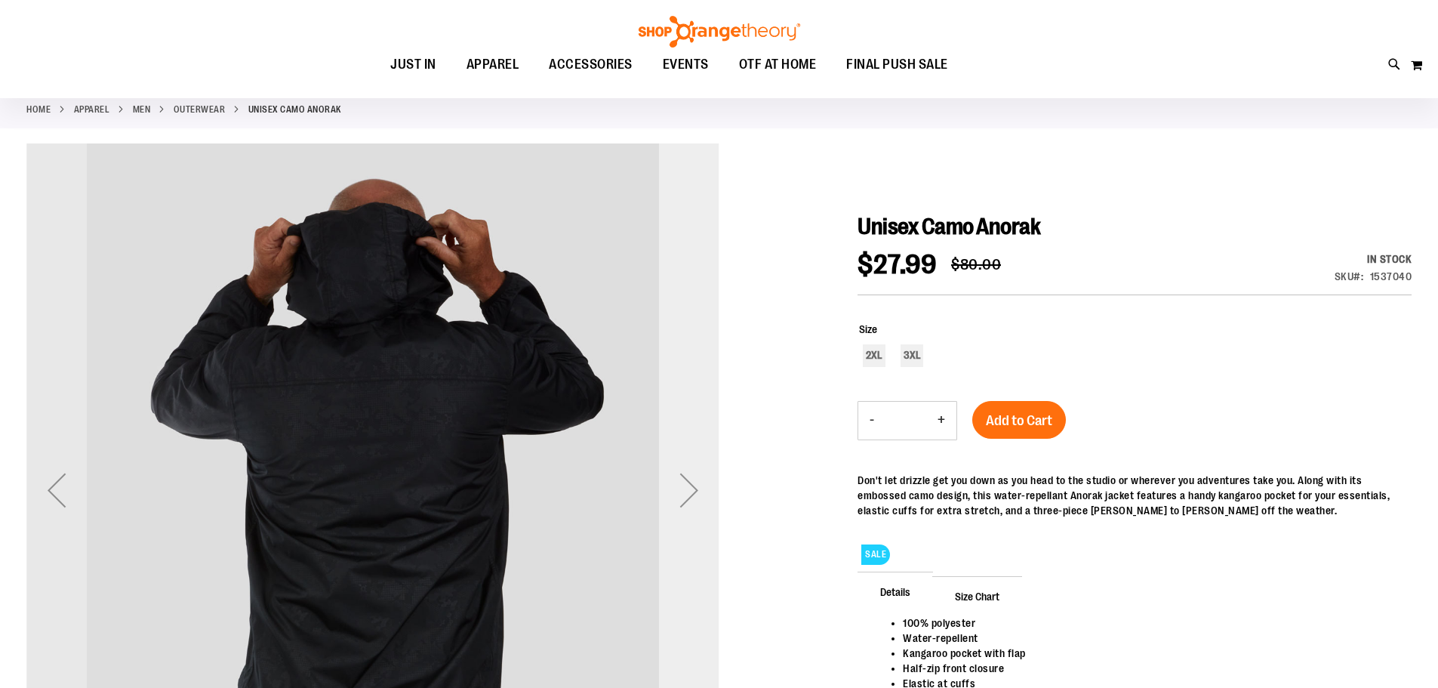
click at [688, 488] on div "Next" at bounding box center [689, 490] width 60 height 60
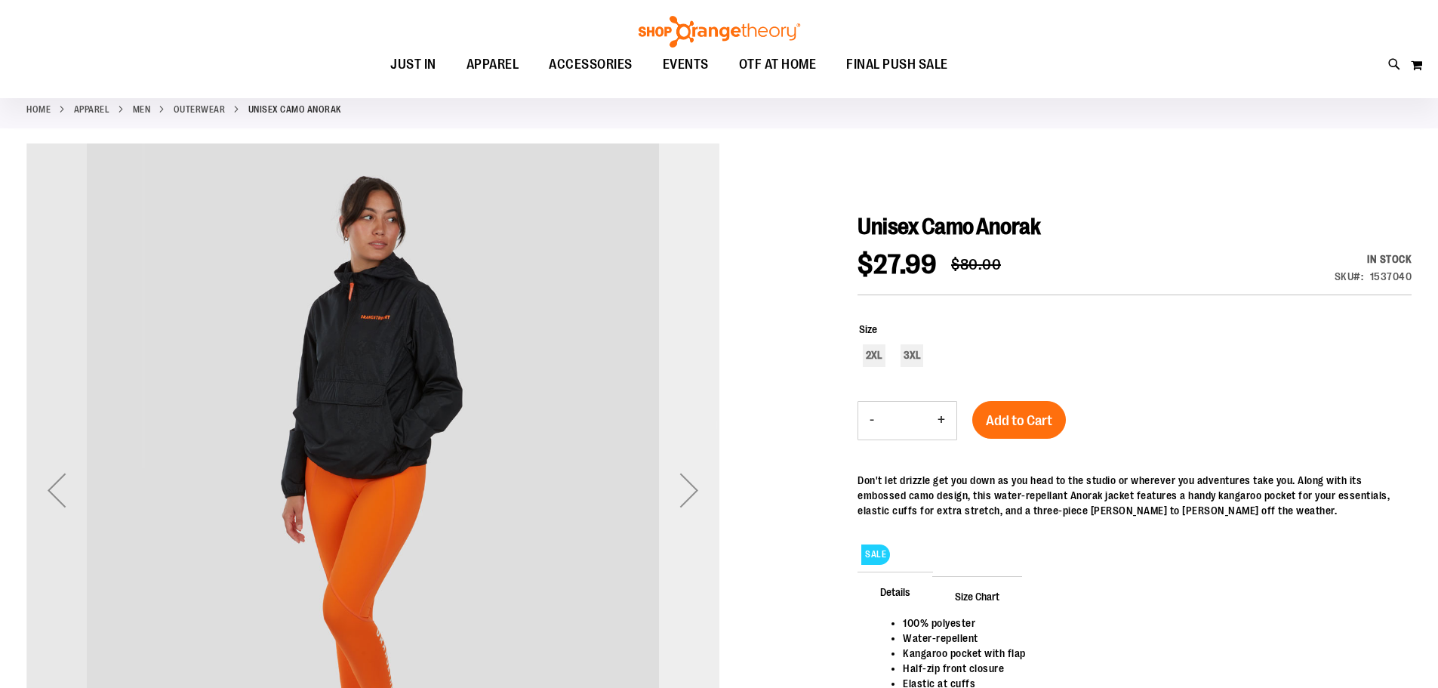
click at [688, 488] on div "Next" at bounding box center [689, 490] width 60 height 60
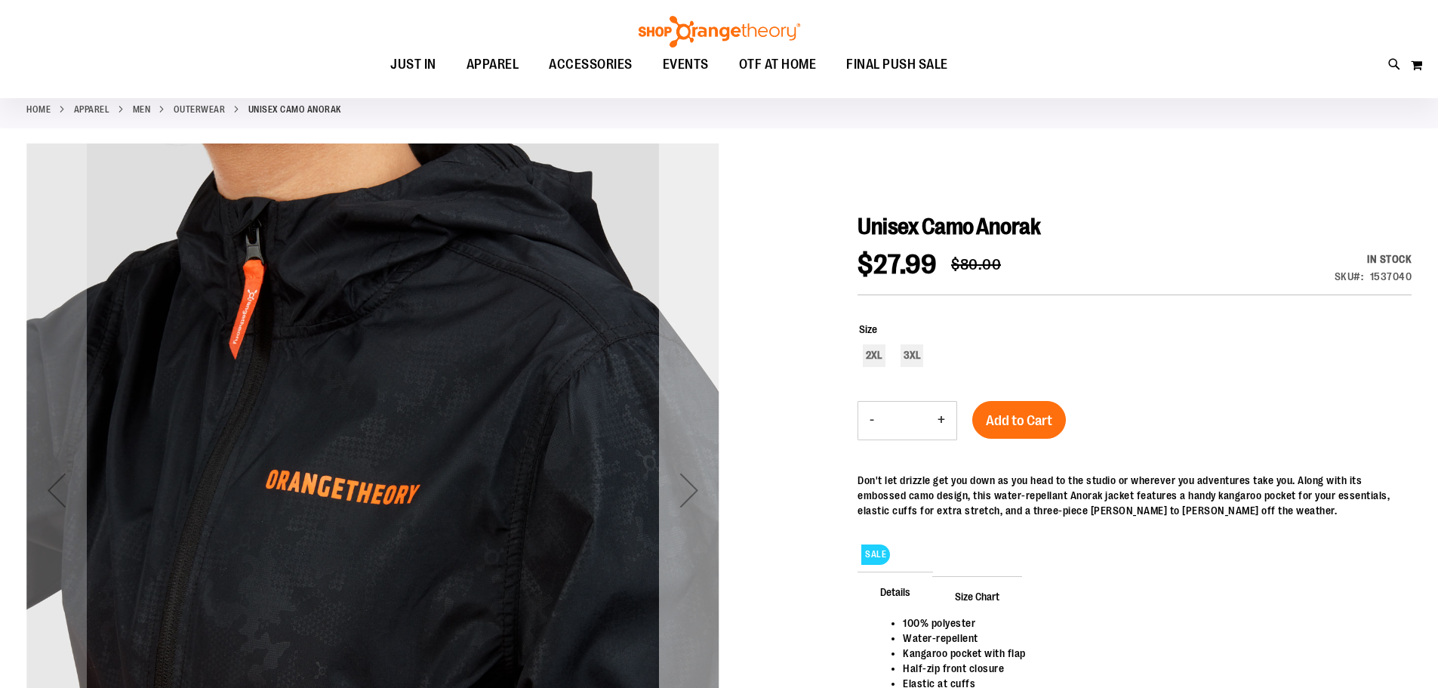
click at [688, 488] on div "Next" at bounding box center [689, 490] width 60 height 60
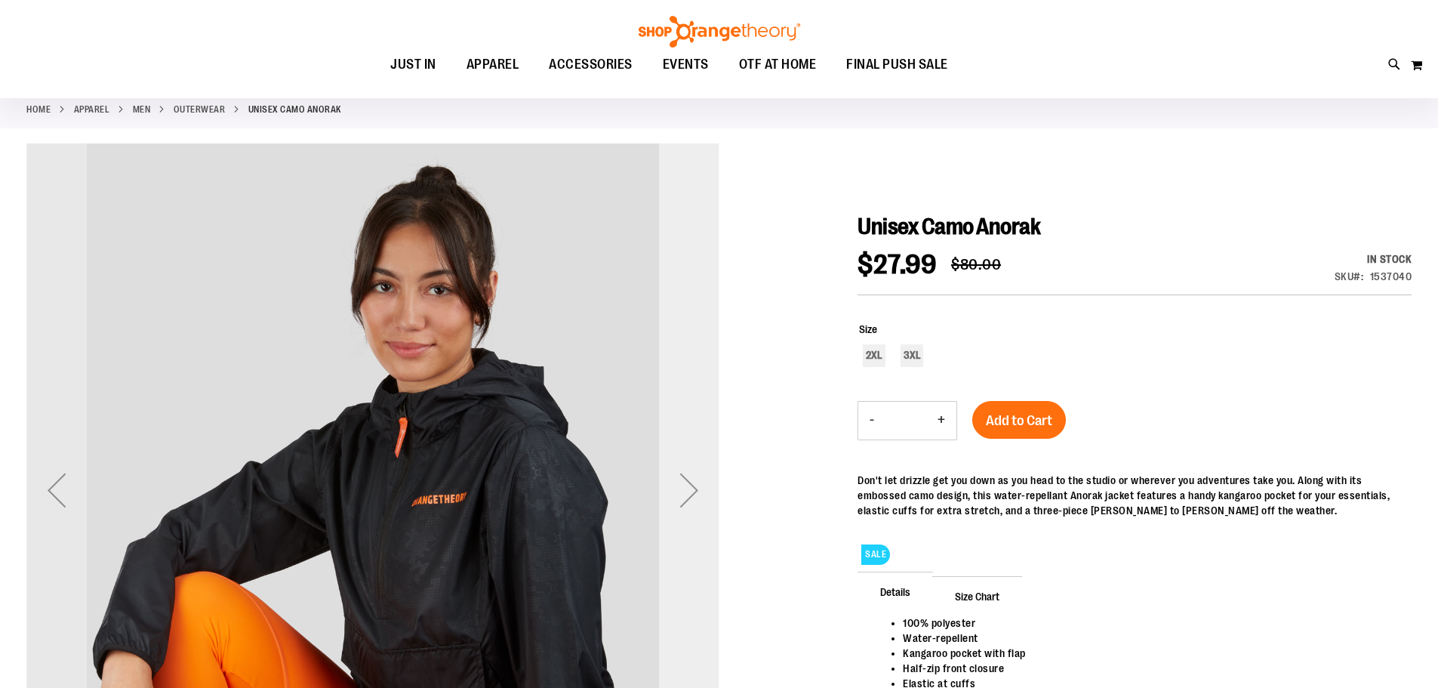
click at [688, 488] on div "Next" at bounding box center [689, 490] width 60 height 60
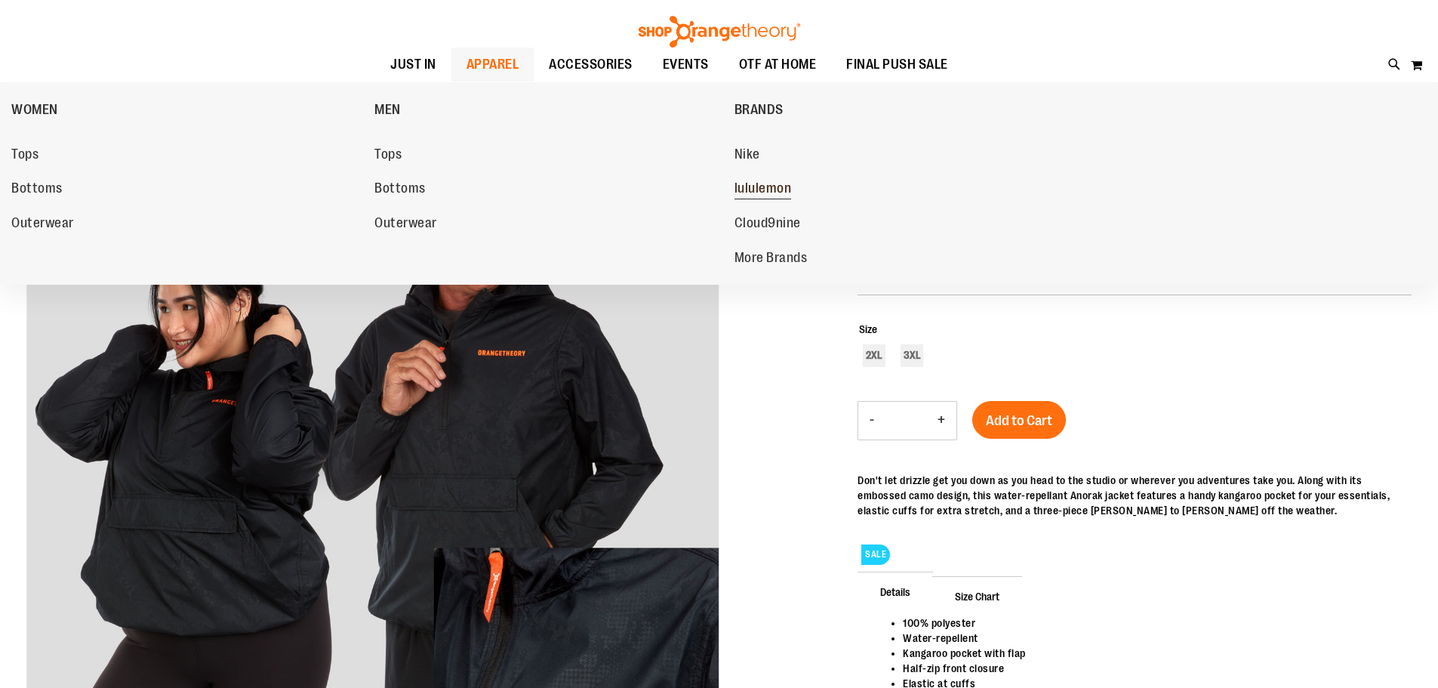
click at [768, 186] on span "lululemon" at bounding box center [762, 189] width 57 height 19
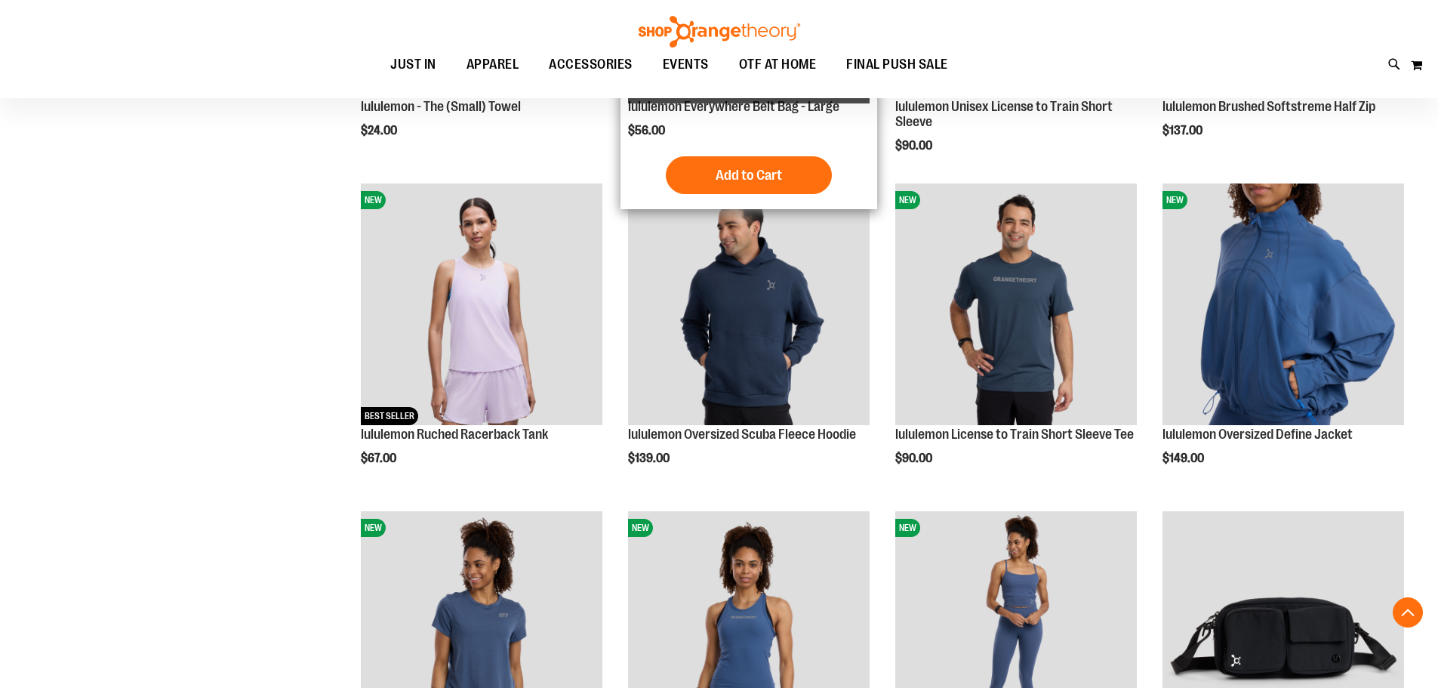
scroll to position [452, 0]
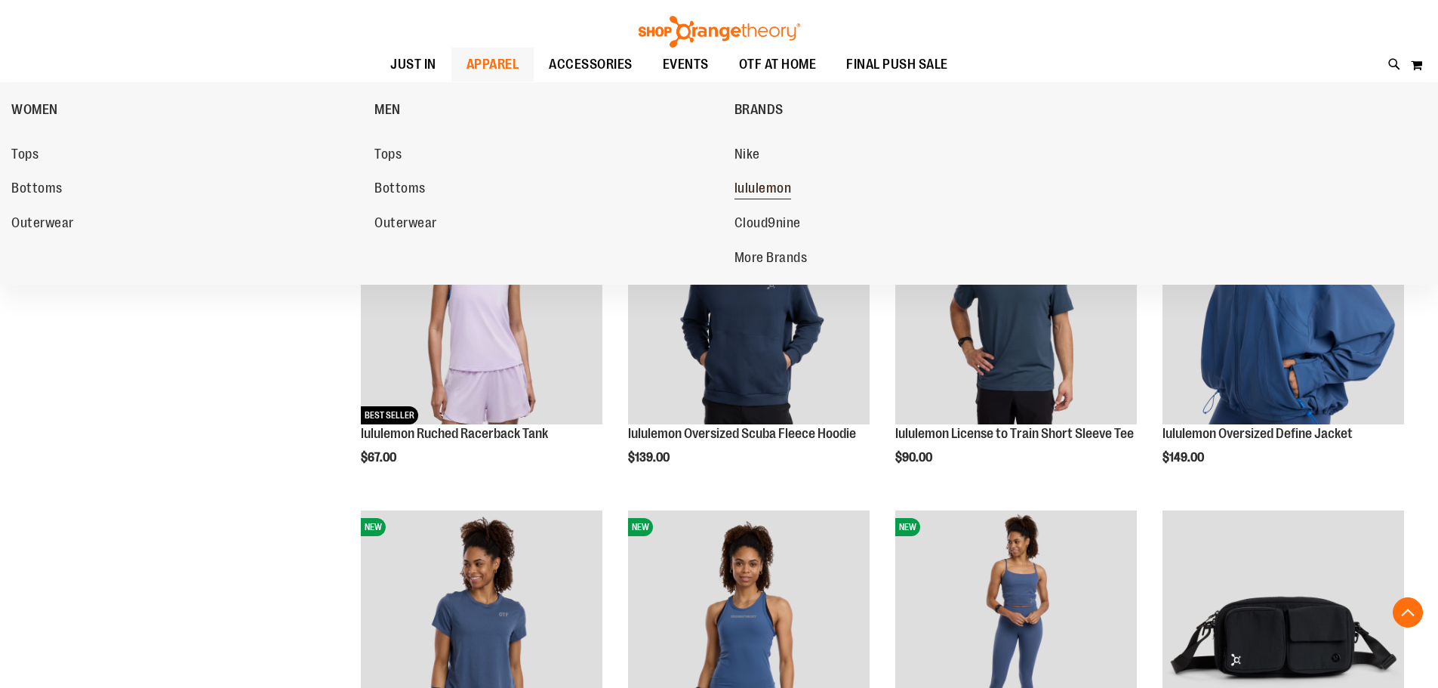
click at [750, 186] on span "lululemon" at bounding box center [762, 189] width 57 height 19
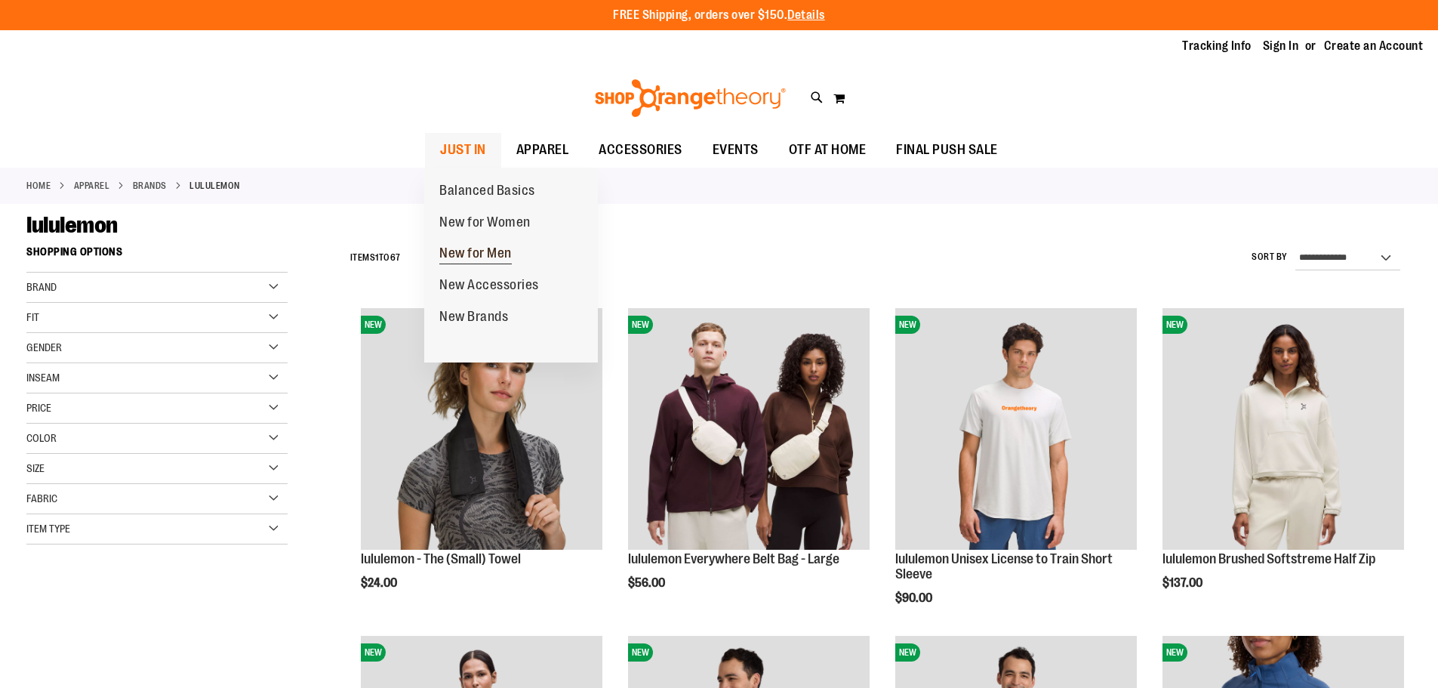
click at [474, 249] on span "New for Men" at bounding box center [475, 254] width 72 height 19
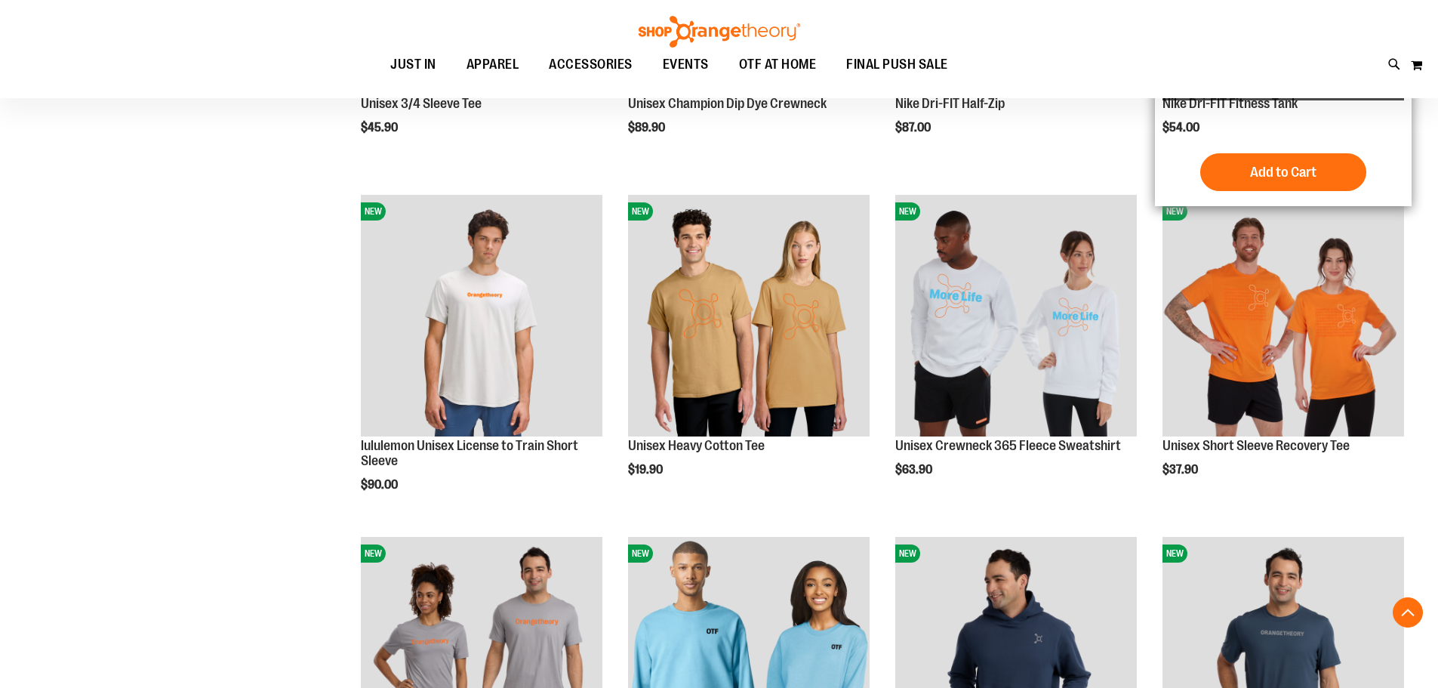
scroll to position [528, 0]
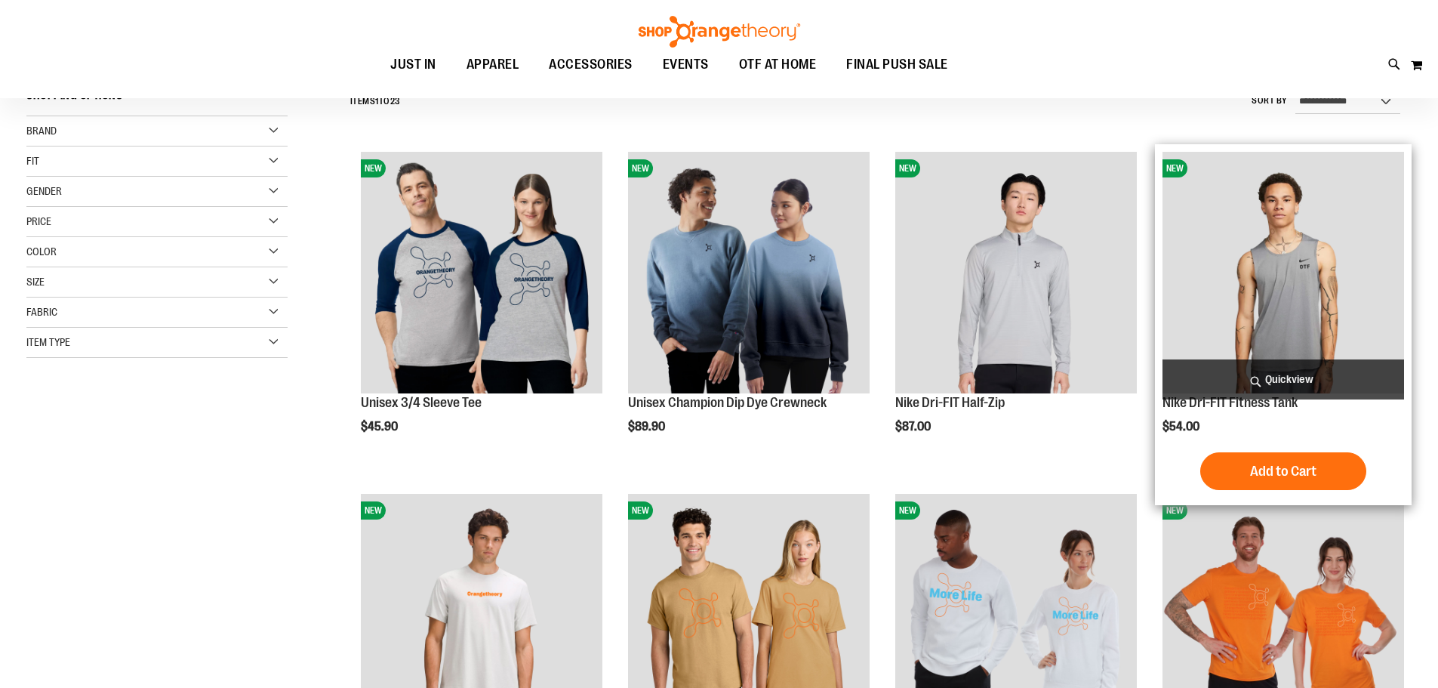
scroll to position [150, 0]
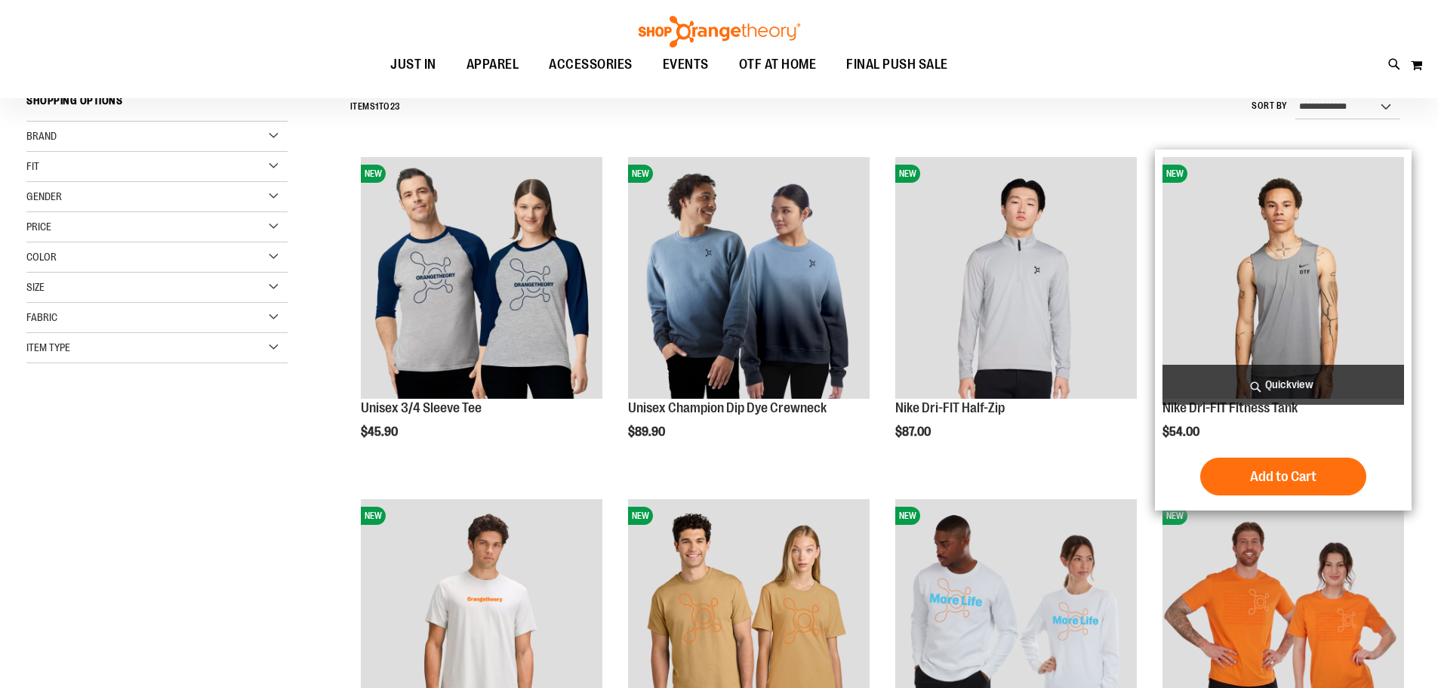
click at [1256, 285] on img "product" at bounding box center [1283, 278] width 242 height 242
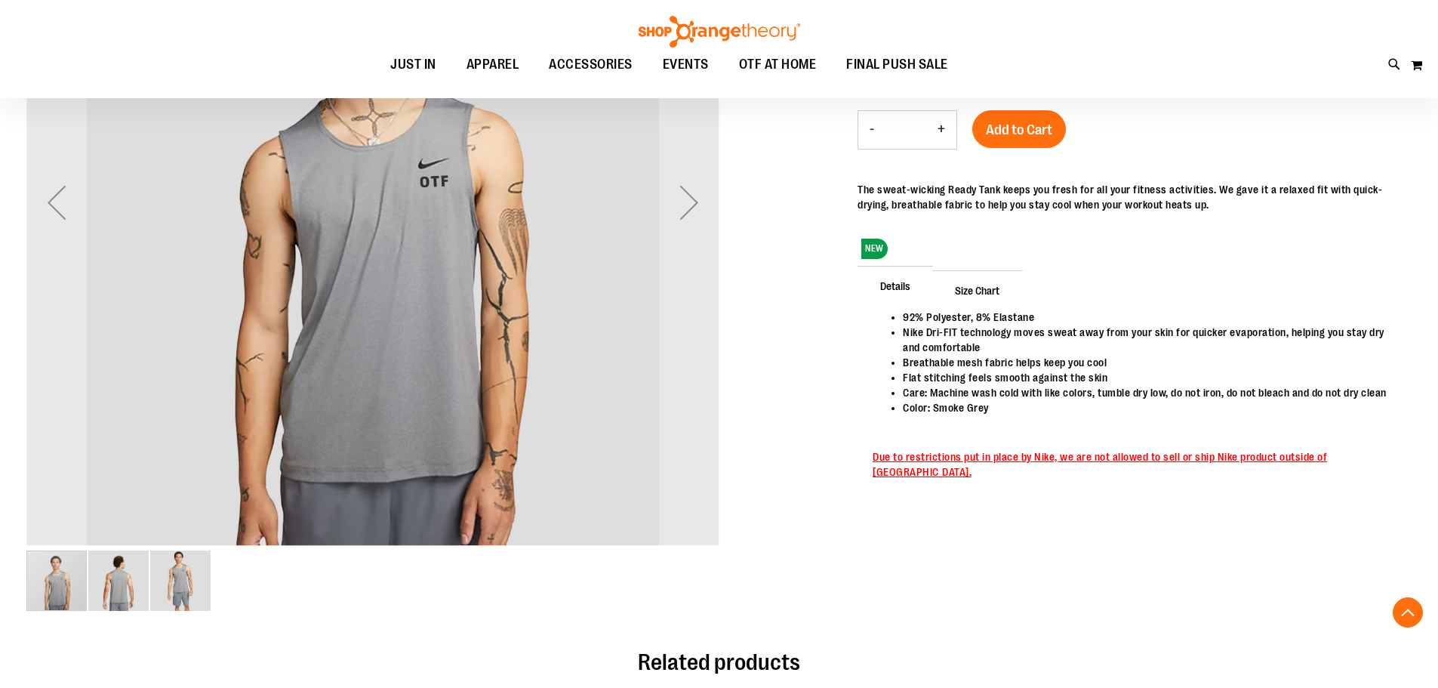
scroll to position [353, 0]
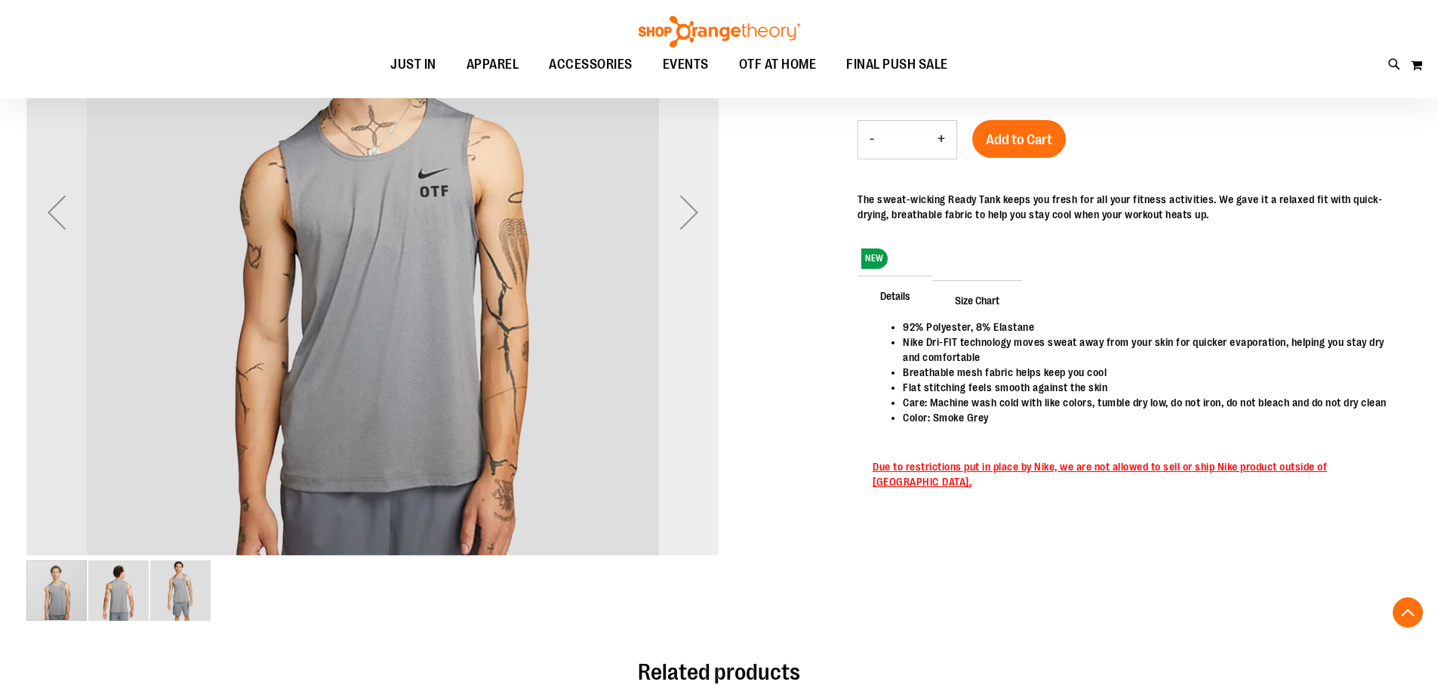
click at [690, 222] on div "Next" at bounding box center [689, 212] width 60 height 60
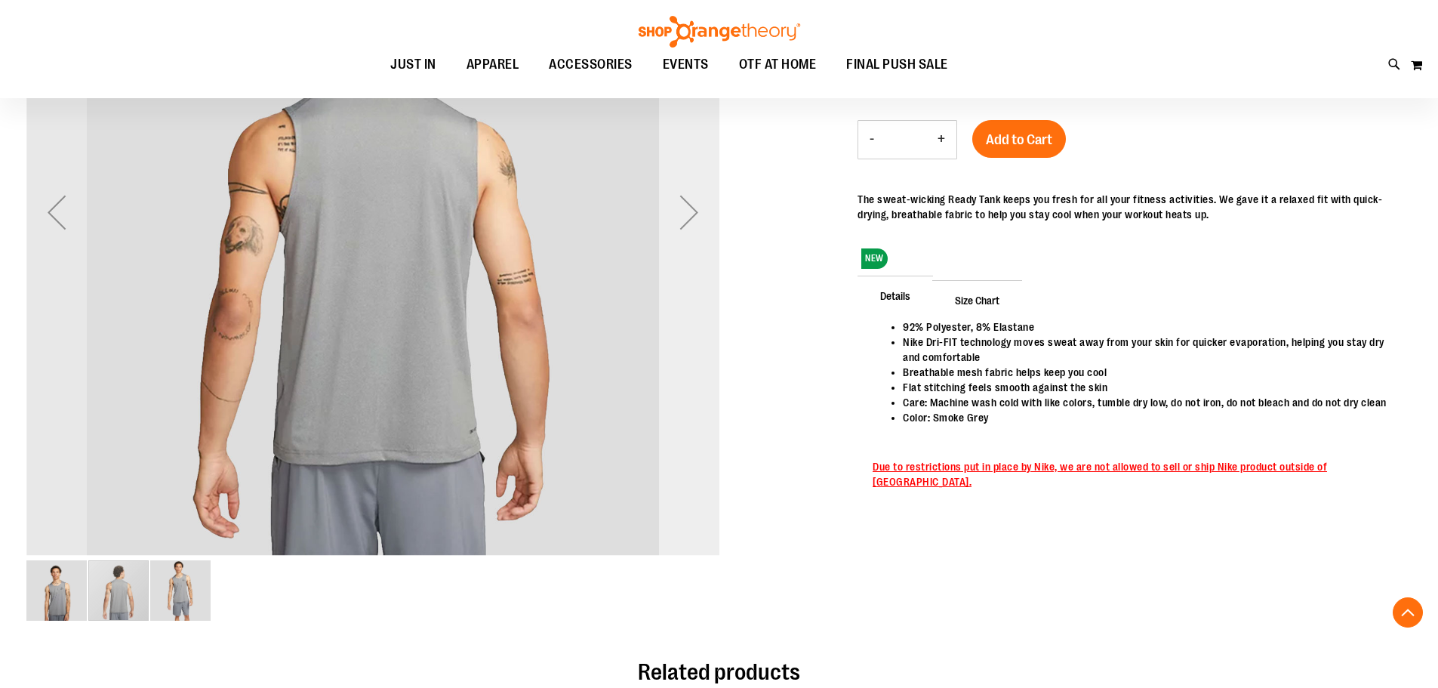
click at [690, 222] on div "Next" at bounding box center [689, 212] width 60 height 60
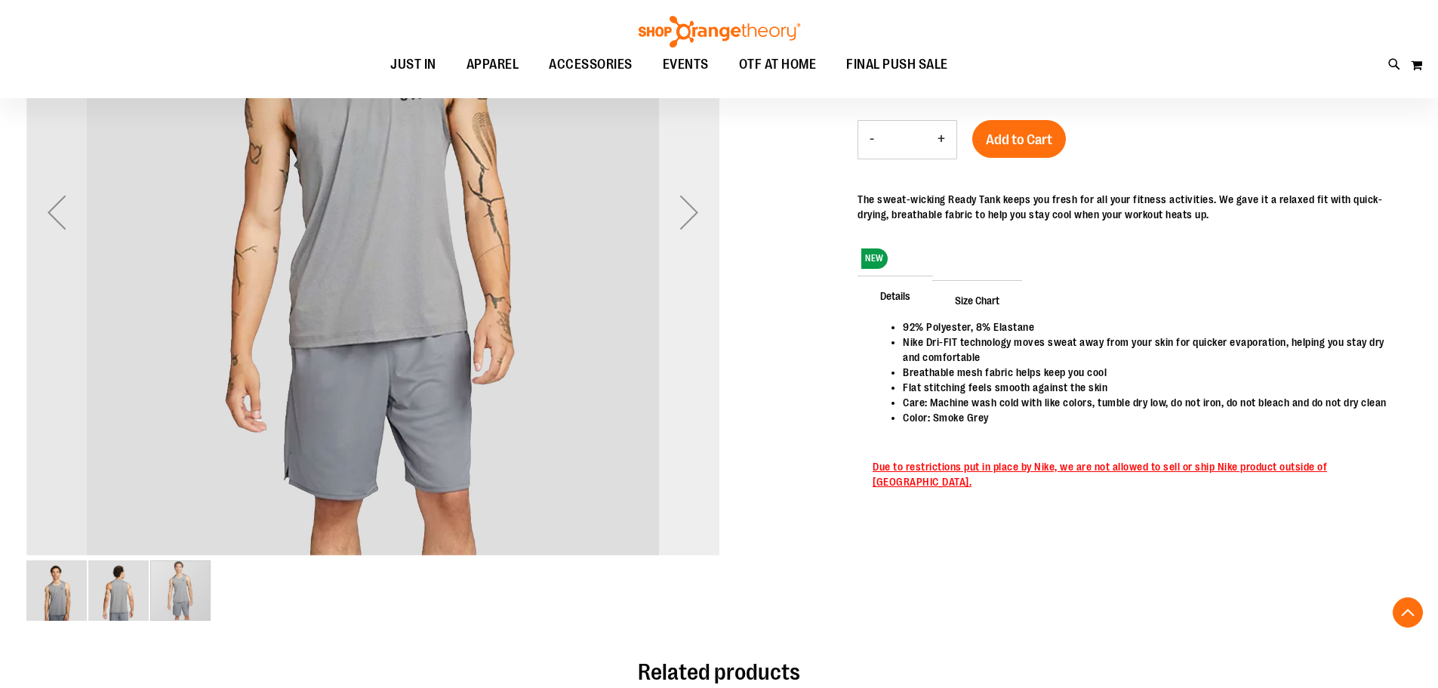
click at [690, 222] on div "Next" at bounding box center [689, 212] width 60 height 60
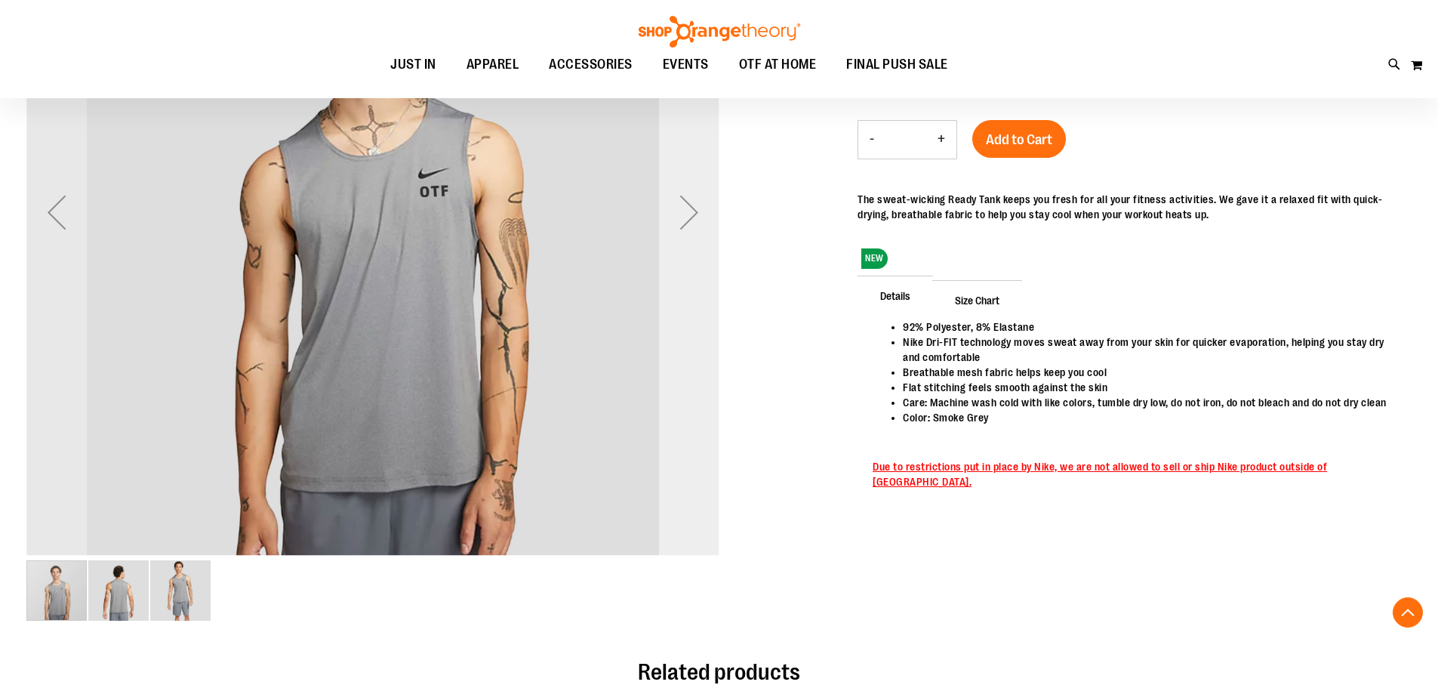
click at [690, 222] on div "Next" at bounding box center [689, 212] width 60 height 60
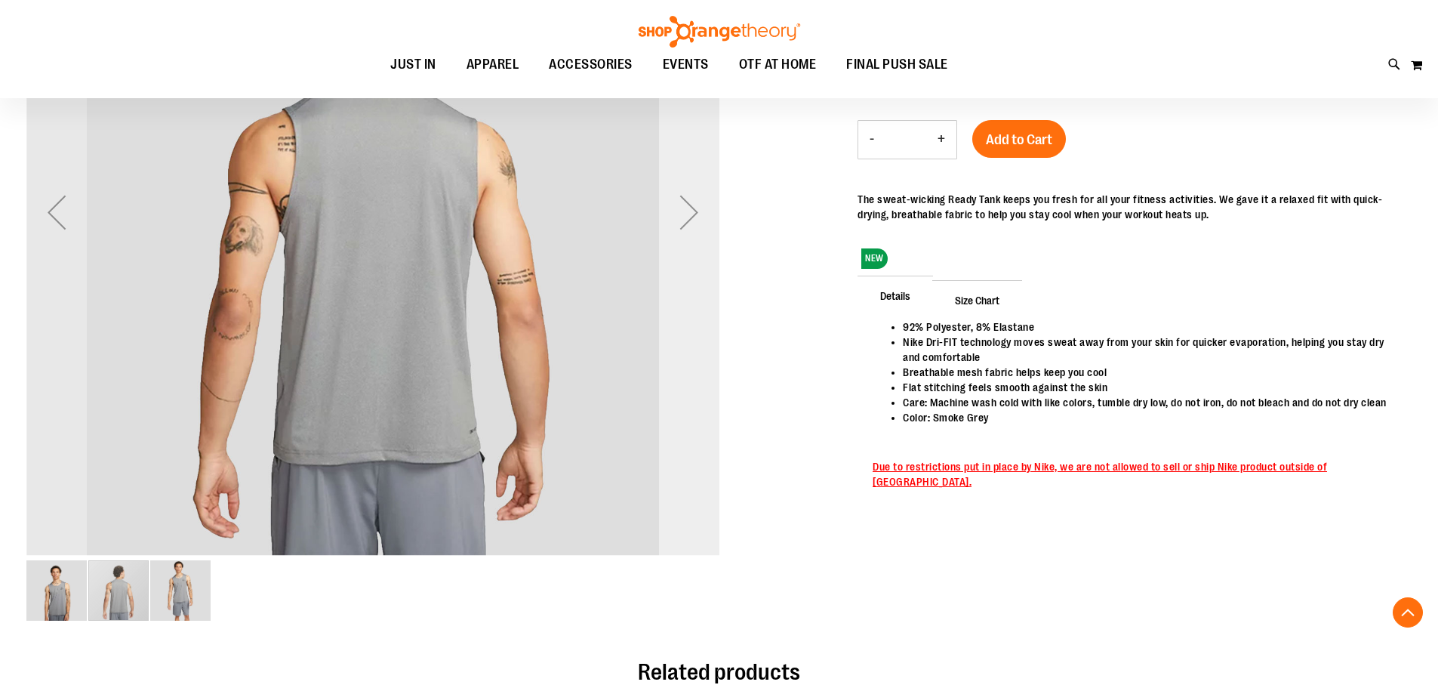
click at [690, 222] on div "Next" at bounding box center [689, 212] width 60 height 60
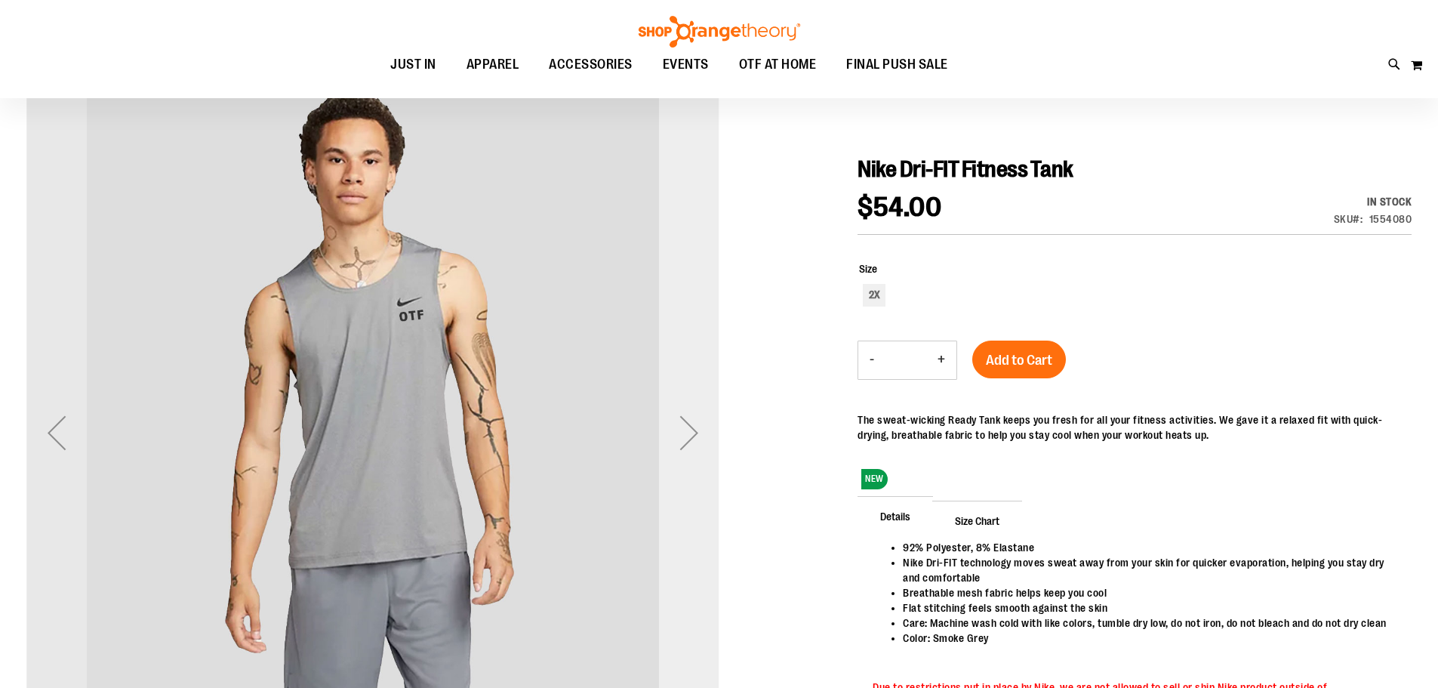
scroll to position [127, 0]
